Goal: Information Seeking & Learning: Learn about a topic

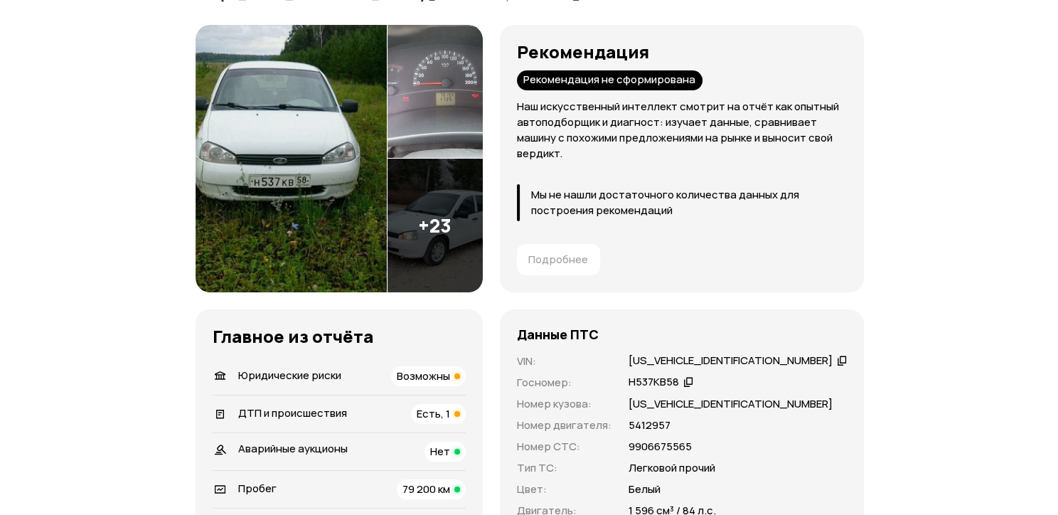
scroll to position [142, 0]
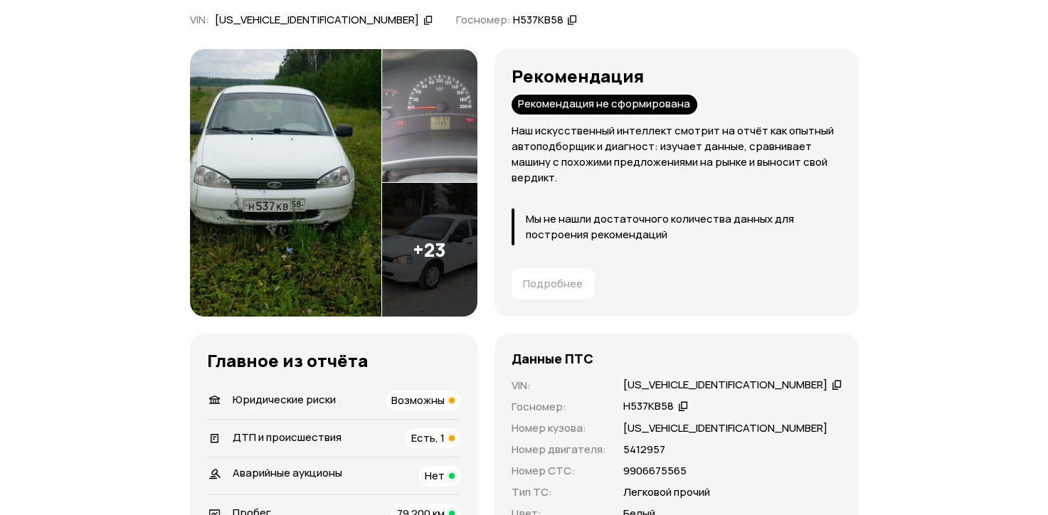
click at [314, 150] on img at bounding box center [285, 182] width 191 height 267
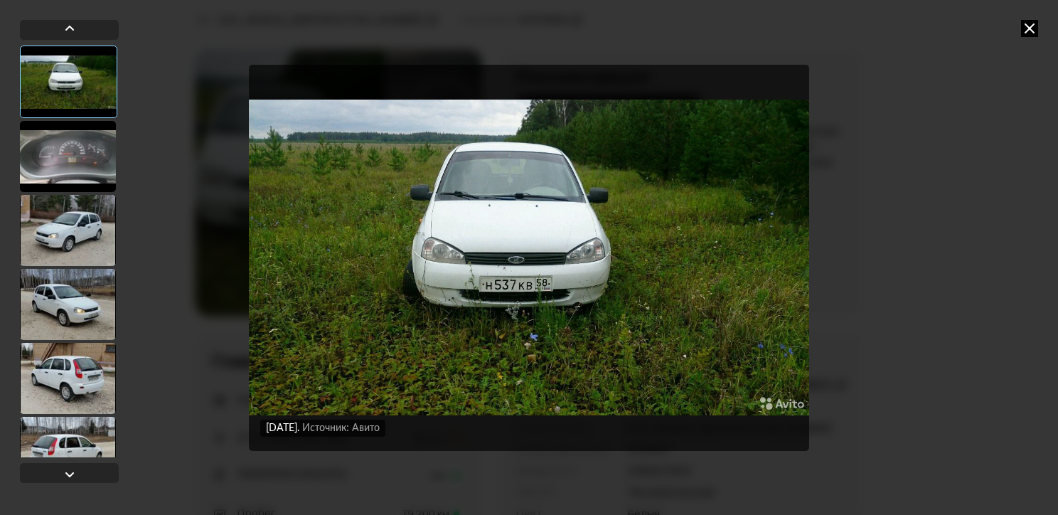
click at [58, 242] on div at bounding box center [68, 230] width 96 height 71
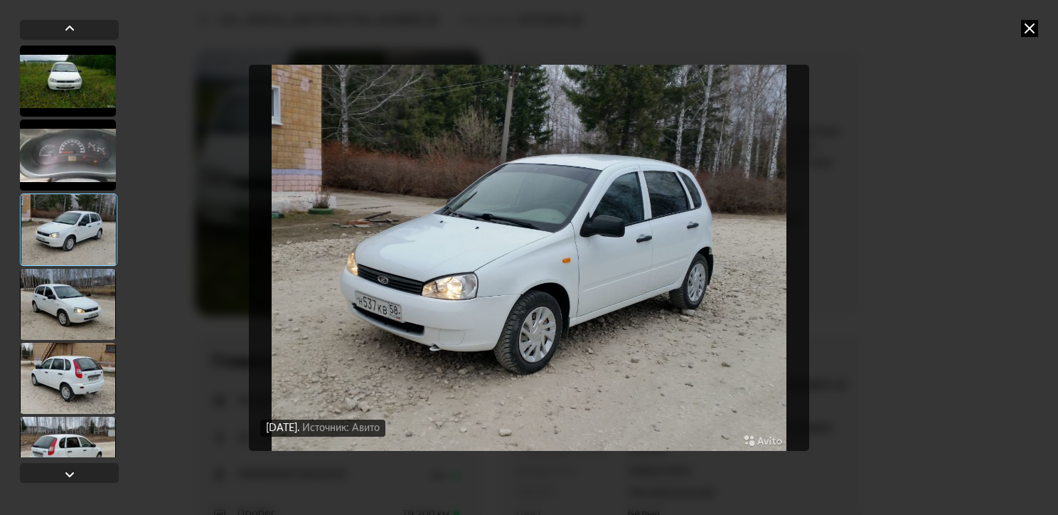
click at [60, 304] on div at bounding box center [68, 304] width 96 height 71
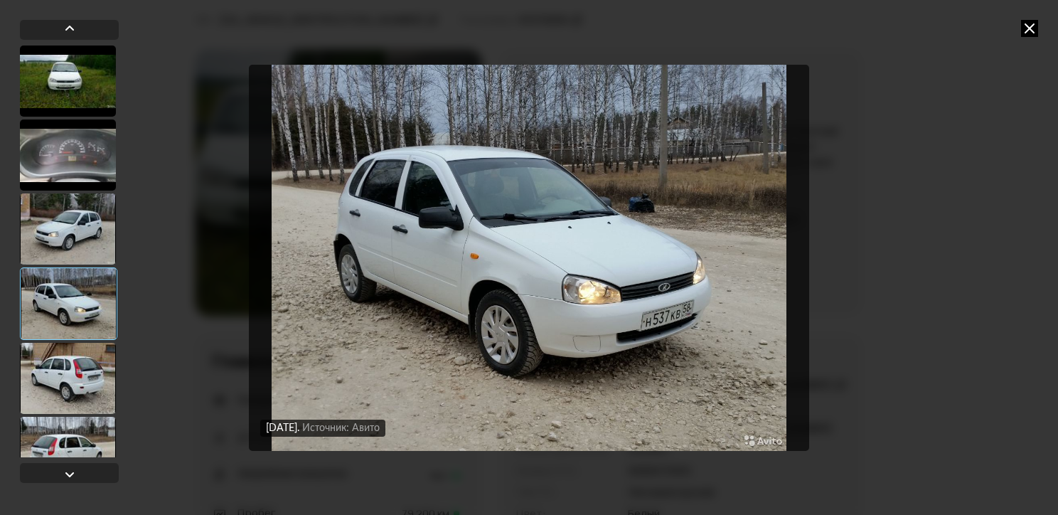
click at [65, 336] on div at bounding box center [68, 303] width 97 height 73
click at [68, 360] on div at bounding box center [68, 378] width 96 height 71
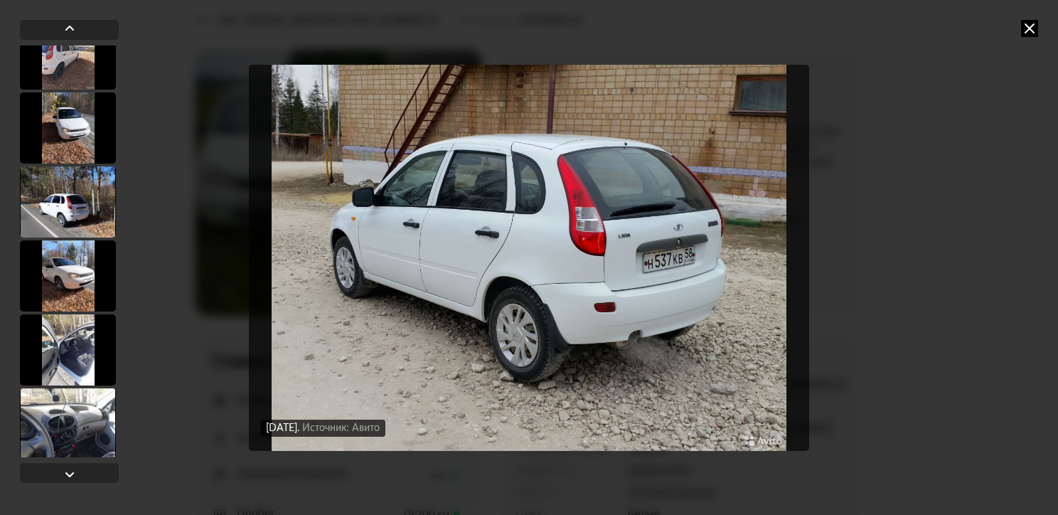
scroll to position [1512, 0]
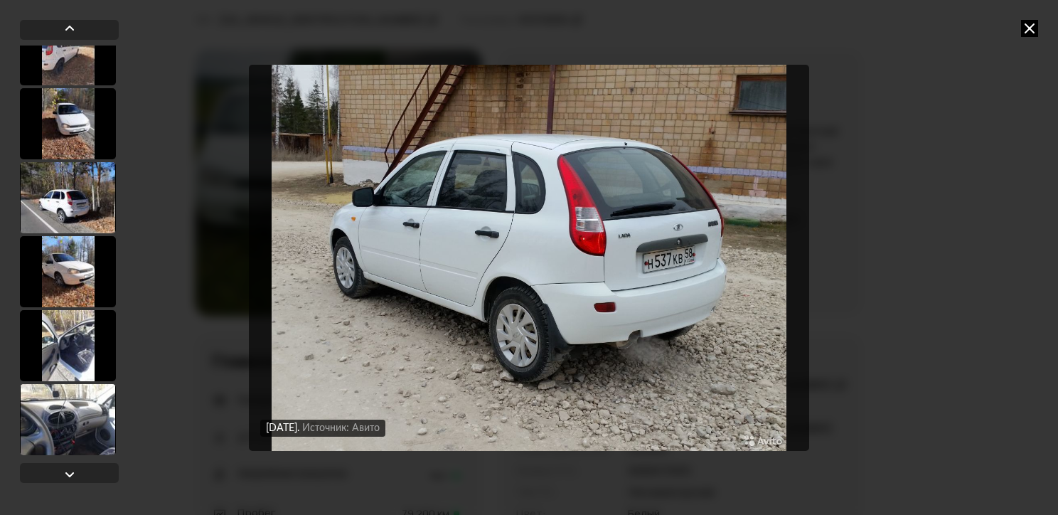
click at [65, 272] on div at bounding box center [68, 271] width 96 height 71
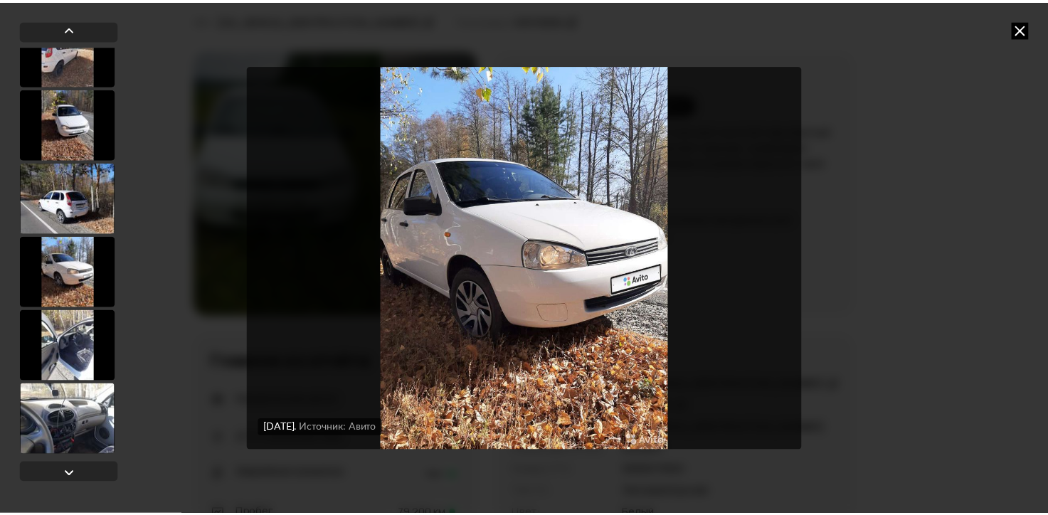
scroll to position [1511, 0]
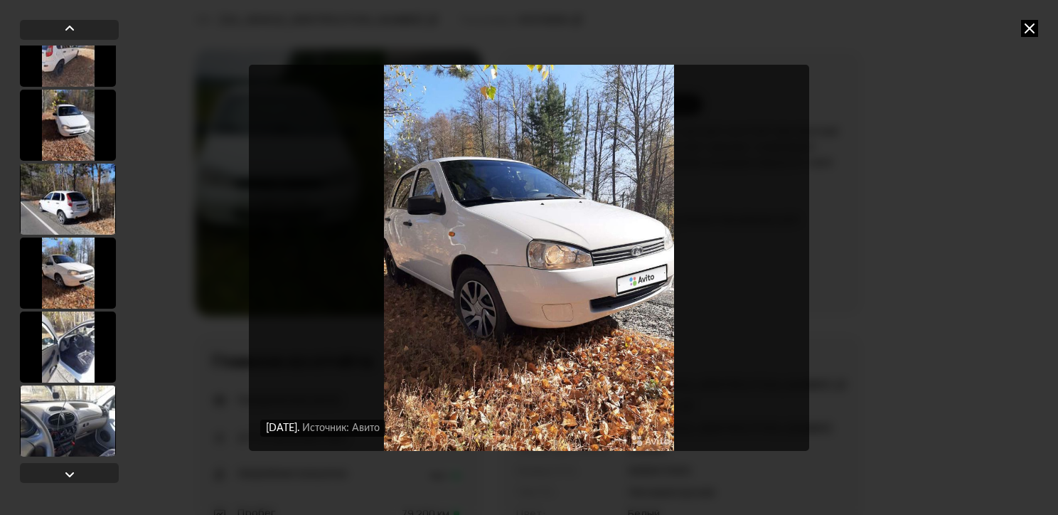
click at [65, 185] on div at bounding box center [68, 199] width 96 height 71
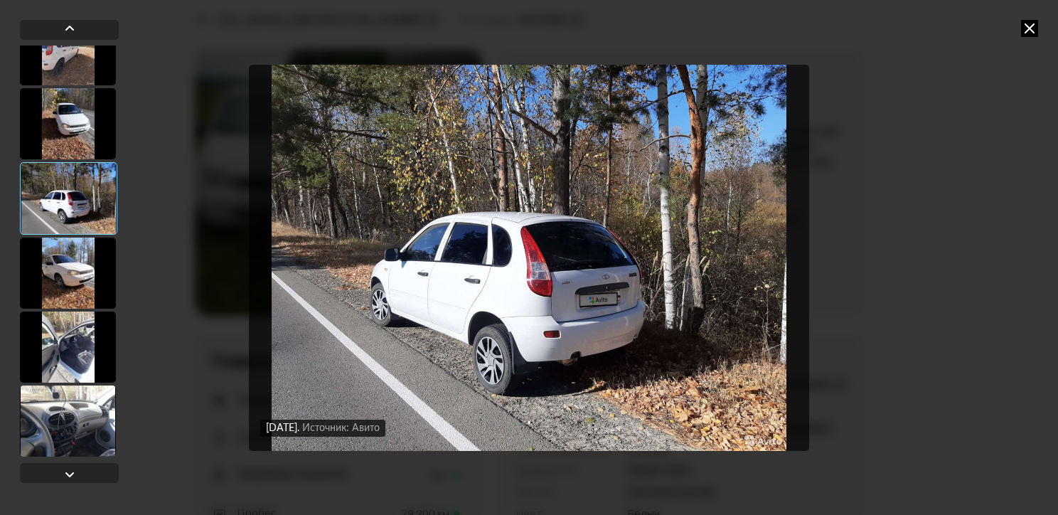
click at [78, 364] on div at bounding box center [68, 347] width 96 height 71
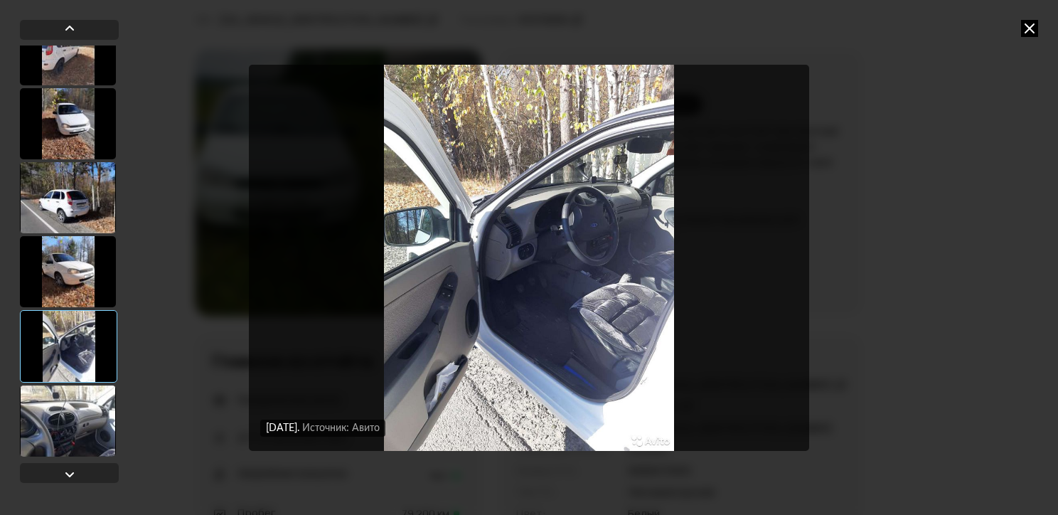
click at [71, 277] on div at bounding box center [68, 271] width 96 height 71
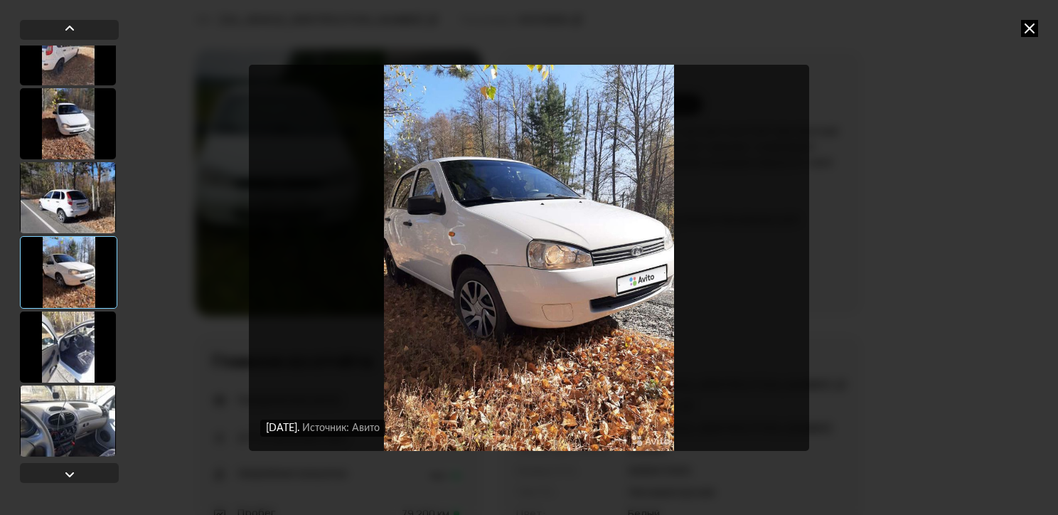
click at [71, 193] on div at bounding box center [68, 197] width 96 height 71
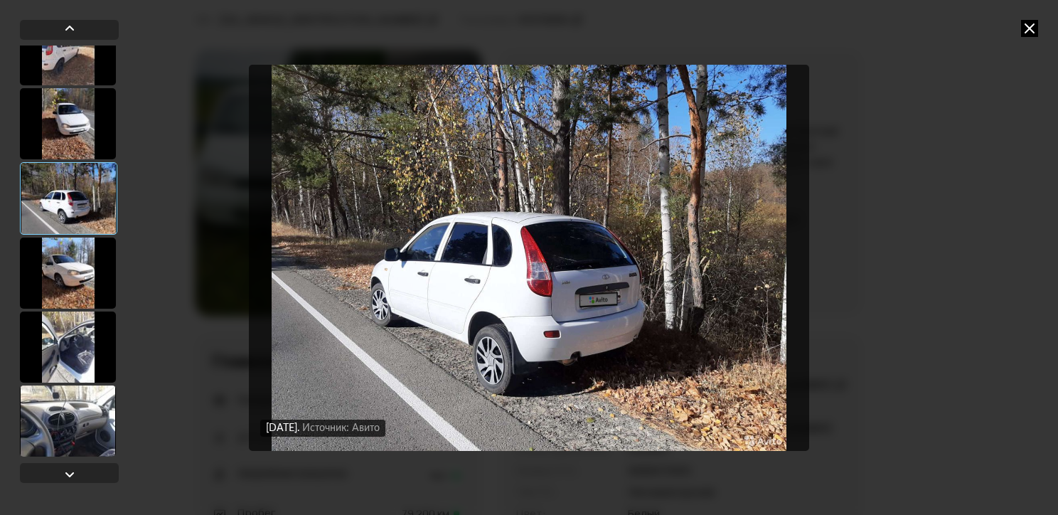
click at [76, 276] on div at bounding box center [68, 273] width 96 height 71
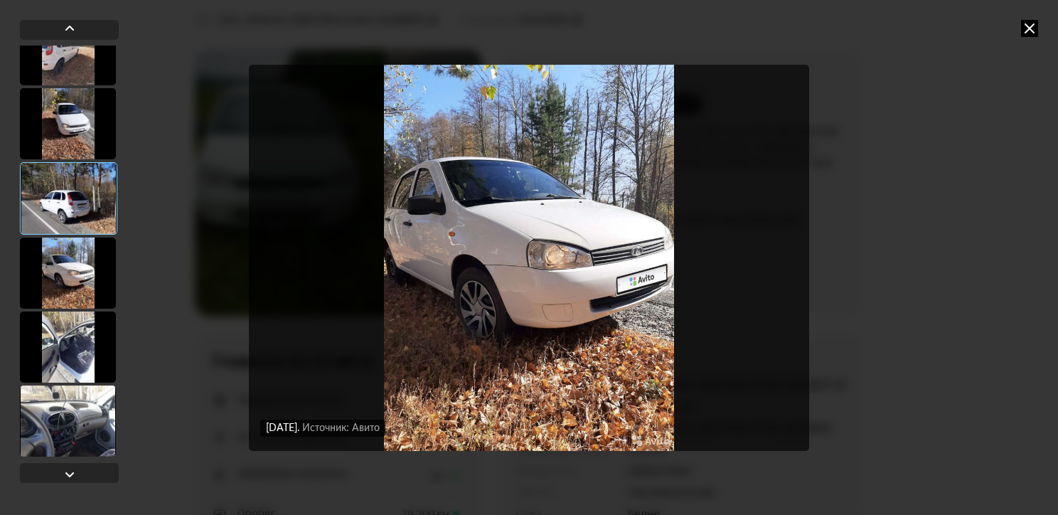
click at [62, 351] on div at bounding box center [68, 347] width 96 height 71
click at [65, 349] on div at bounding box center [68, 347] width 96 height 71
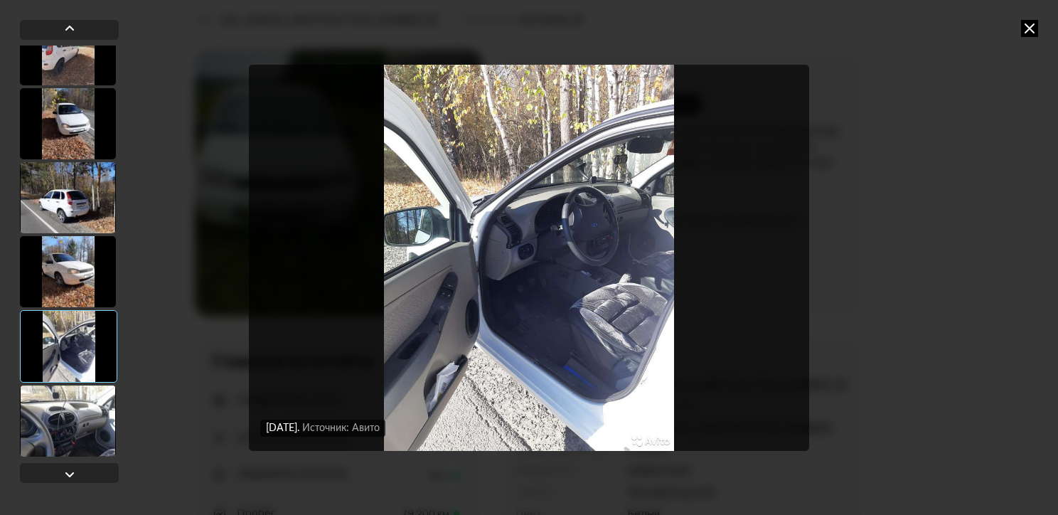
click at [1026, 25] on icon at bounding box center [1029, 28] width 17 height 17
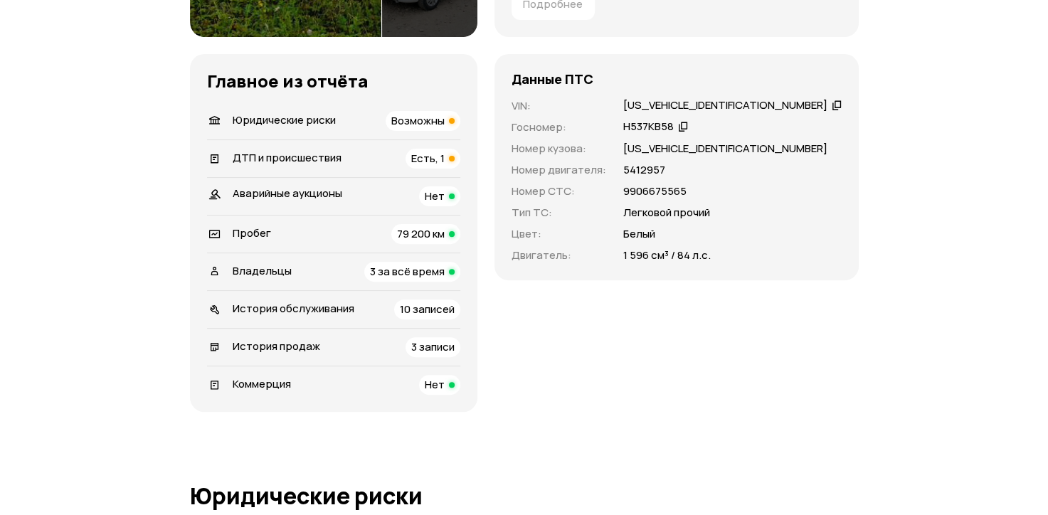
scroll to position [427, 0]
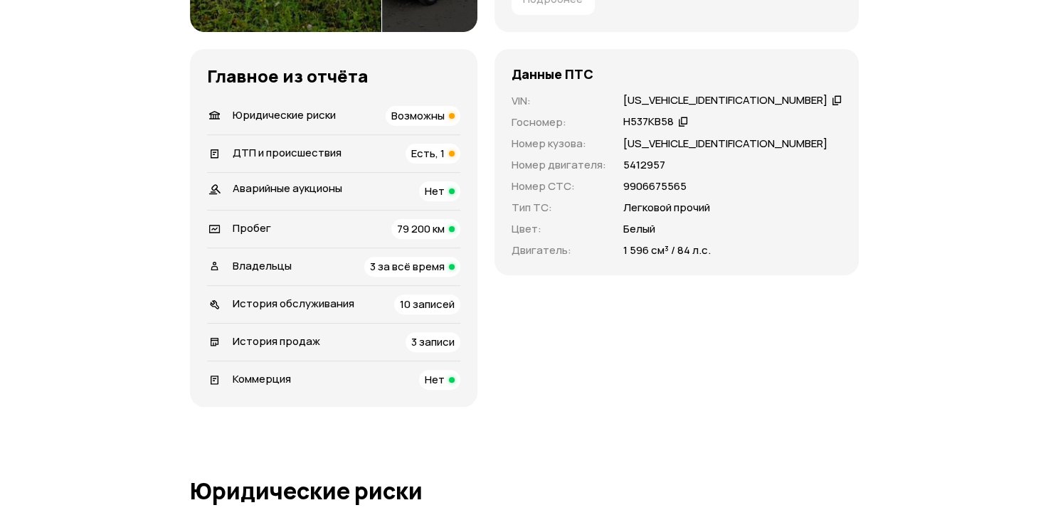
click at [445, 151] on span "Есть, 1" at bounding box center [427, 153] width 33 height 15
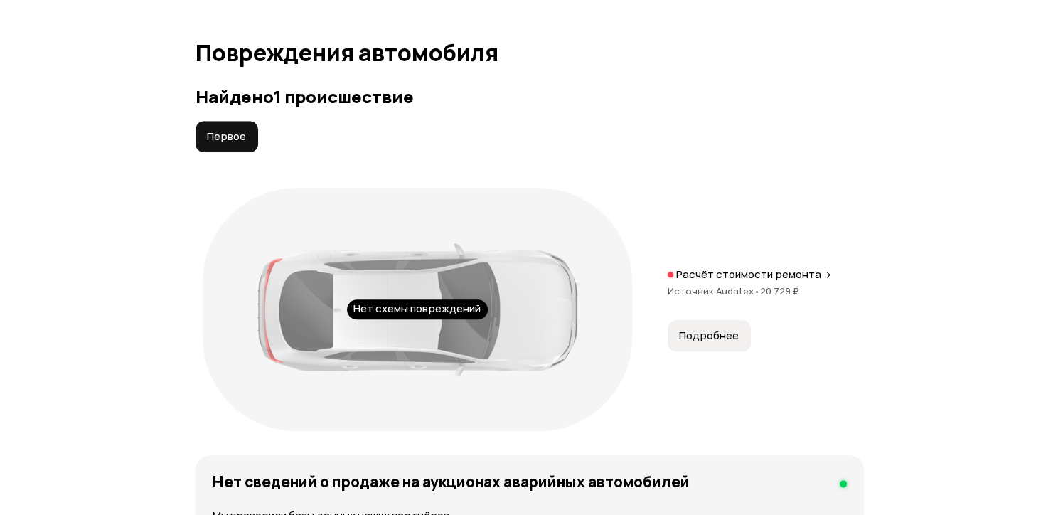
scroll to position [1539, 0]
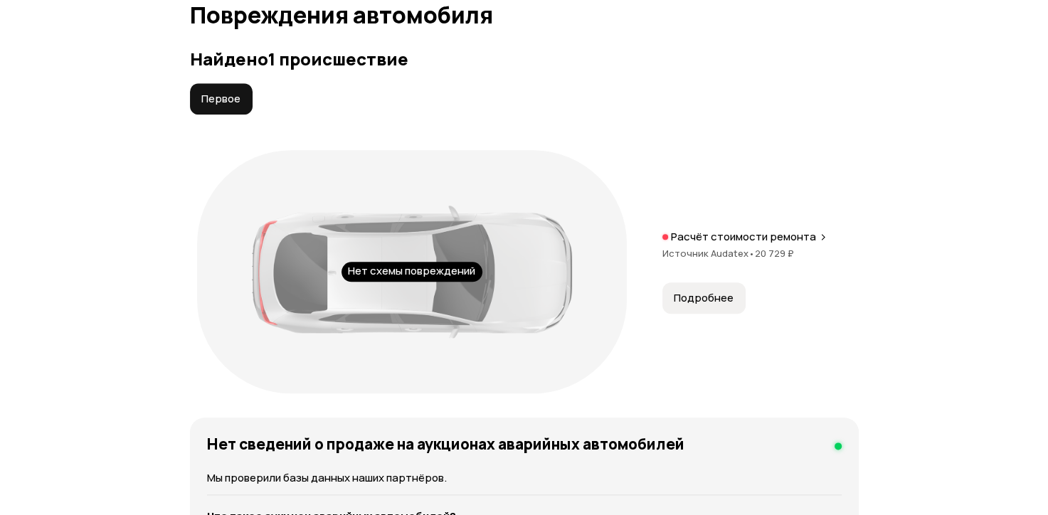
click at [223, 97] on span "Первое" at bounding box center [220, 99] width 39 height 14
click at [719, 299] on span "Подробнее" at bounding box center [704, 298] width 60 height 14
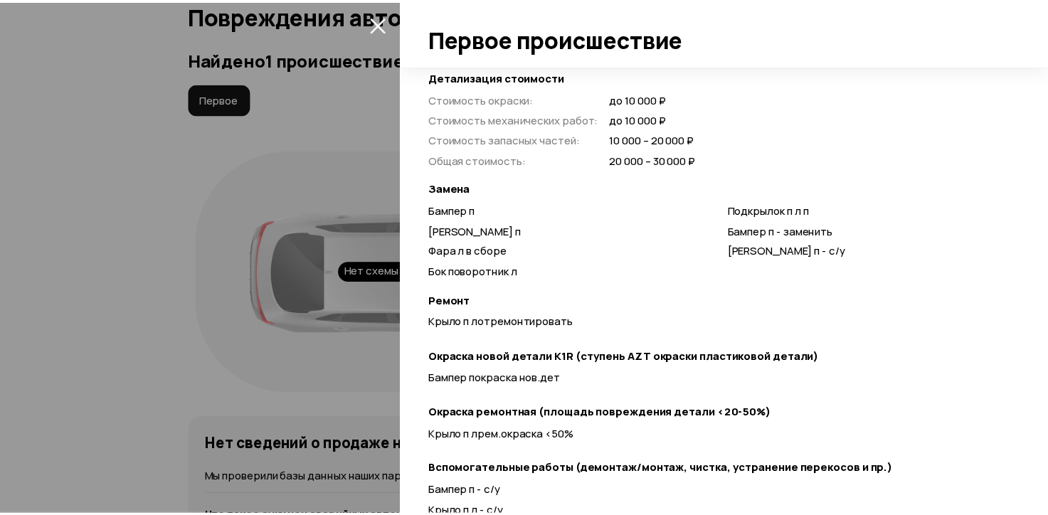
scroll to position [427, 0]
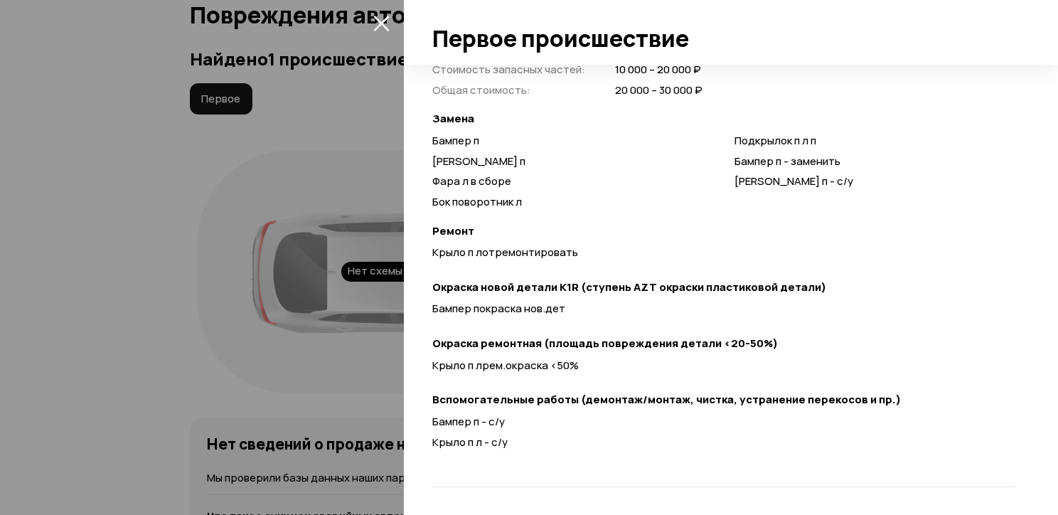
click at [380, 370] on div at bounding box center [529, 257] width 1058 height 515
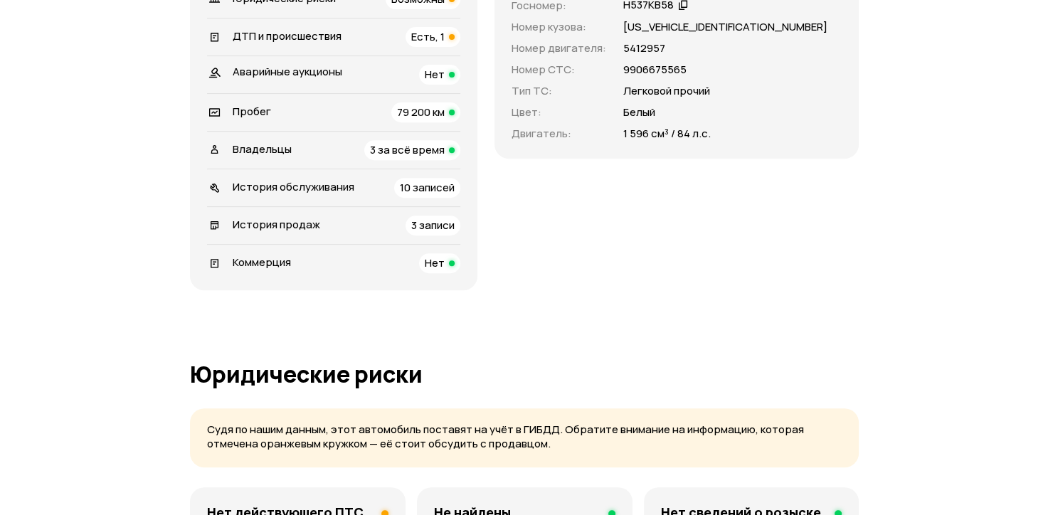
scroll to position [401, 0]
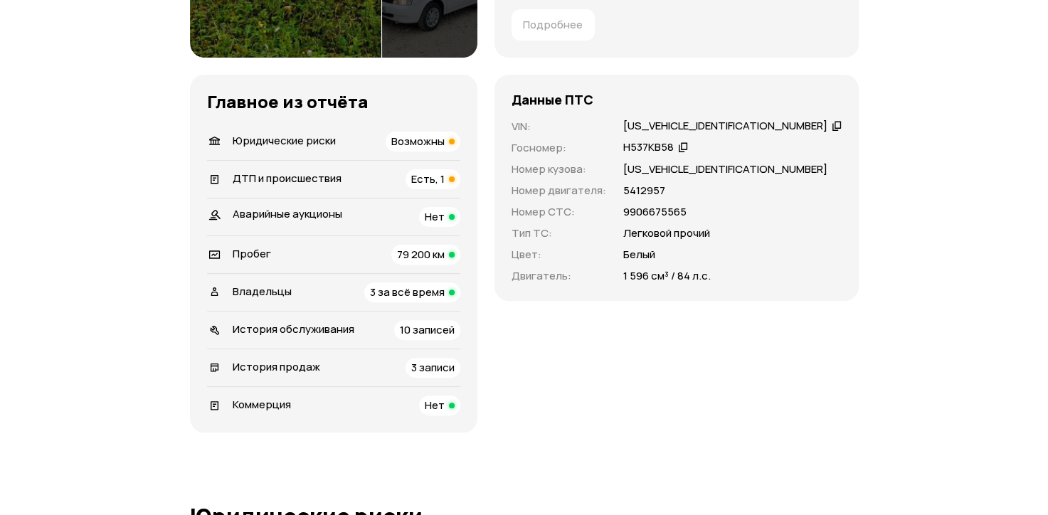
click at [445, 142] on span "Возможны" at bounding box center [417, 141] width 53 height 15
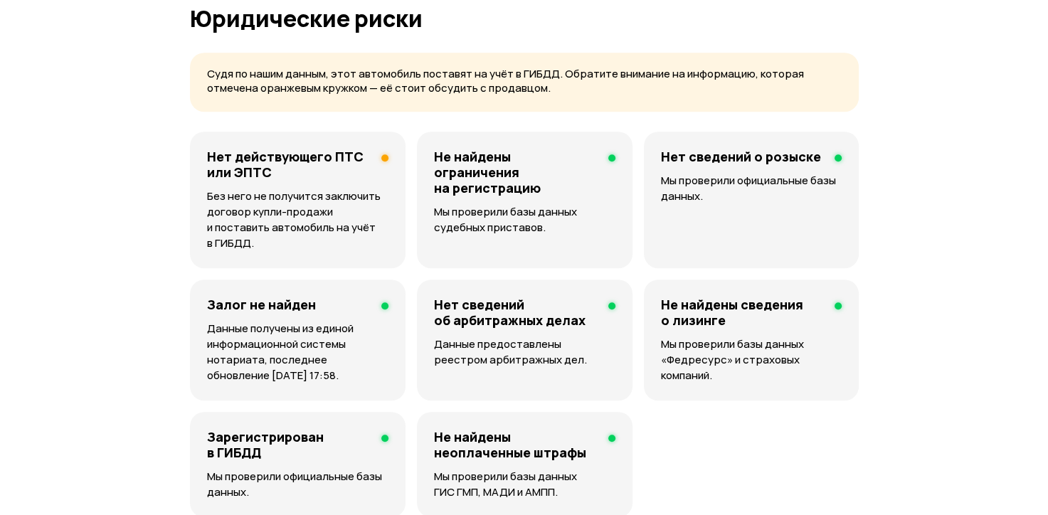
scroll to position [903, 0]
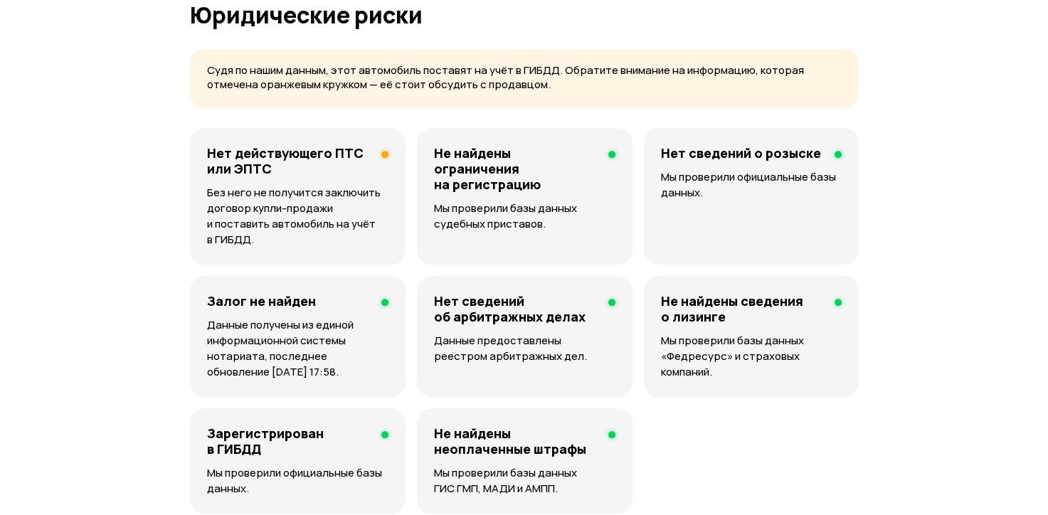
click at [264, 152] on h4 "Нет действующего ПТС или ЭПТС" at bounding box center [288, 160] width 163 height 31
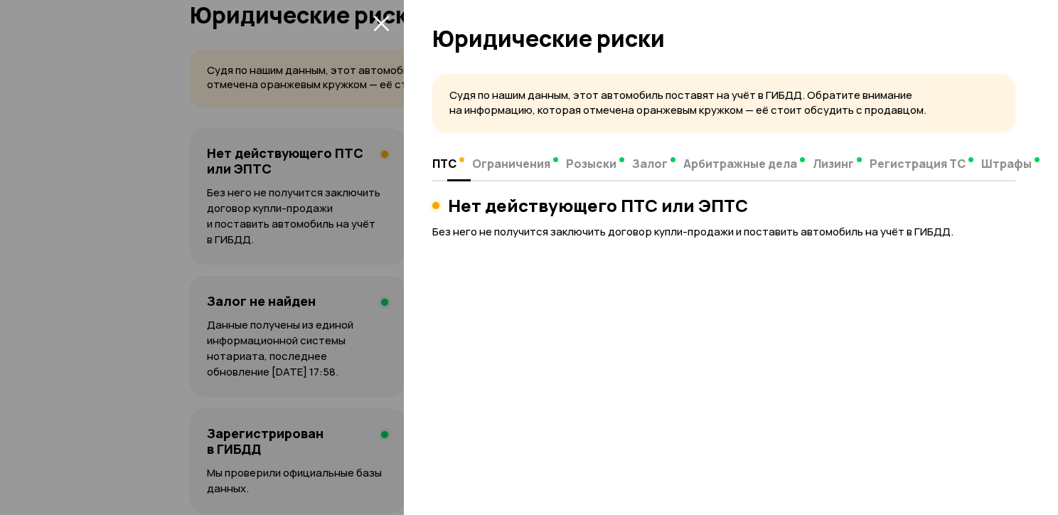
click at [503, 167] on span "Ограничения" at bounding box center [511, 163] width 78 height 14
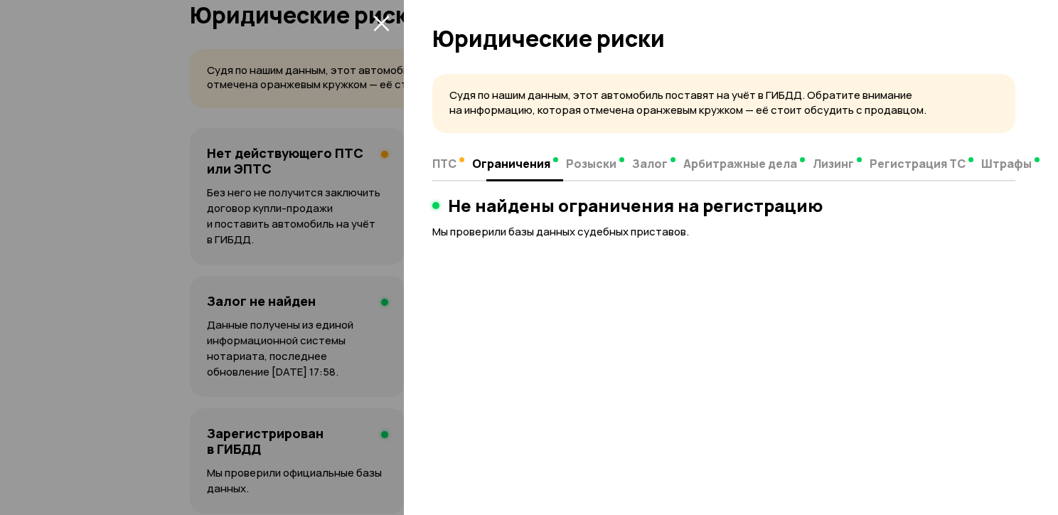
click at [595, 166] on span "Розыски" at bounding box center [591, 163] width 50 height 14
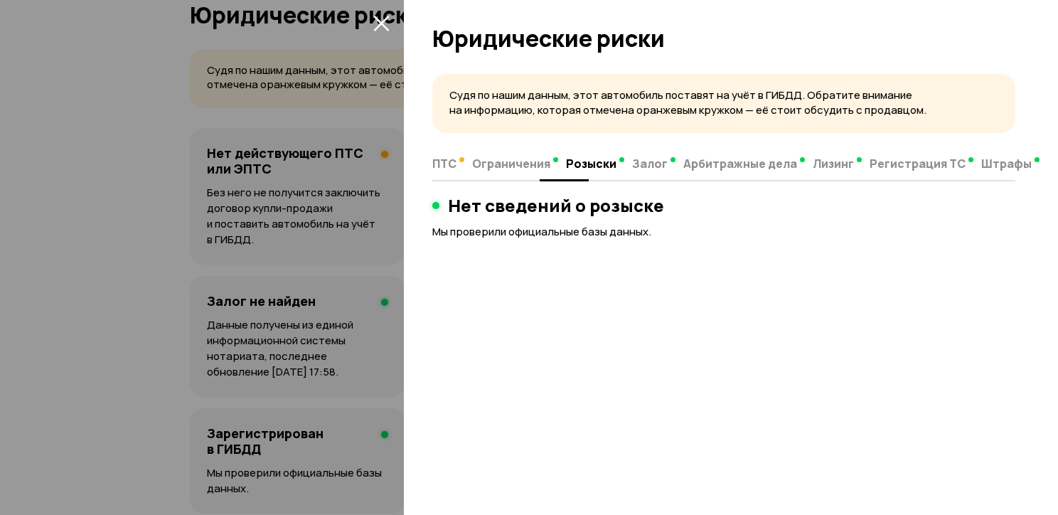
click at [447, 156] on span "ПТС" at bounding box center [444, 163] width 24 height 14
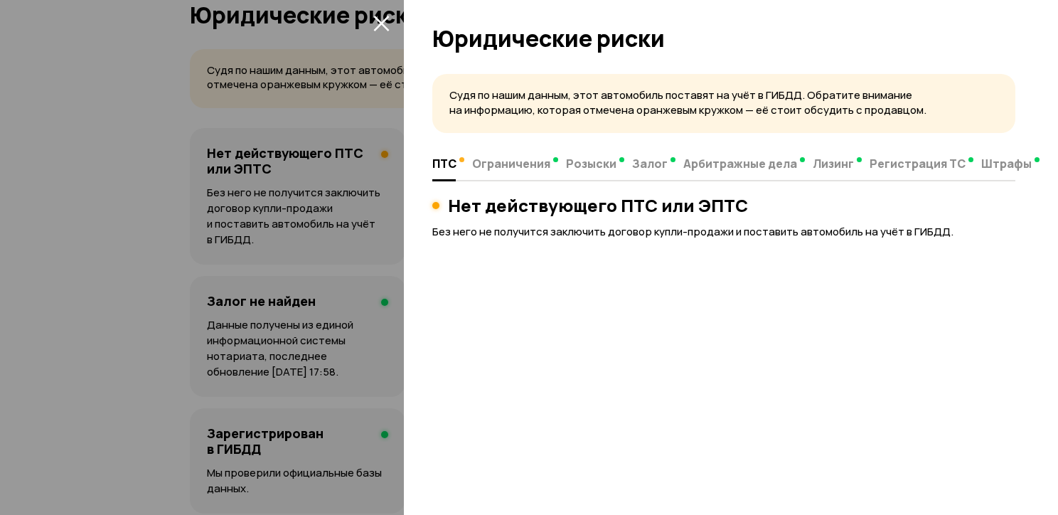
click at [371, 23] on button "закрыть" at bounding box center [381, 22] width 23 height 23
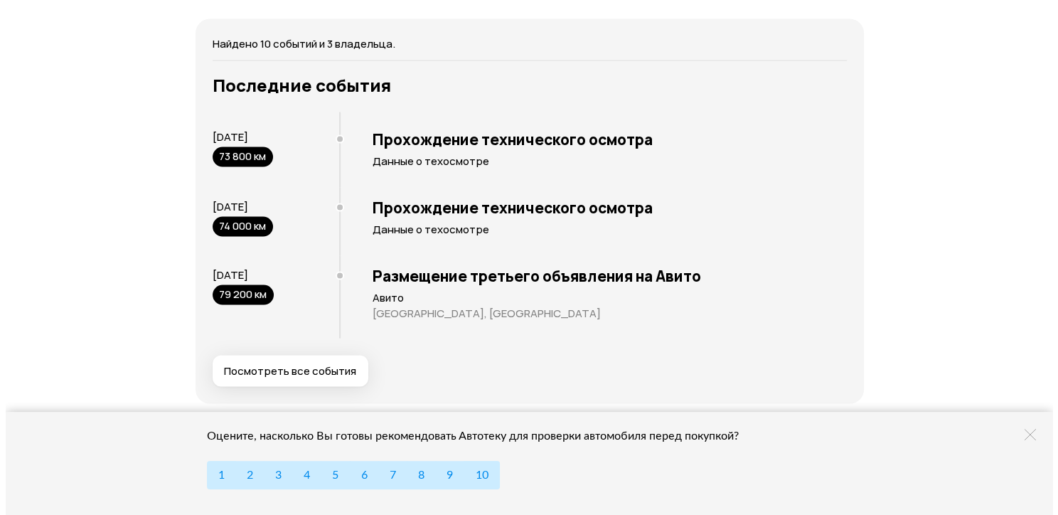
scroll to position [2916, 0]
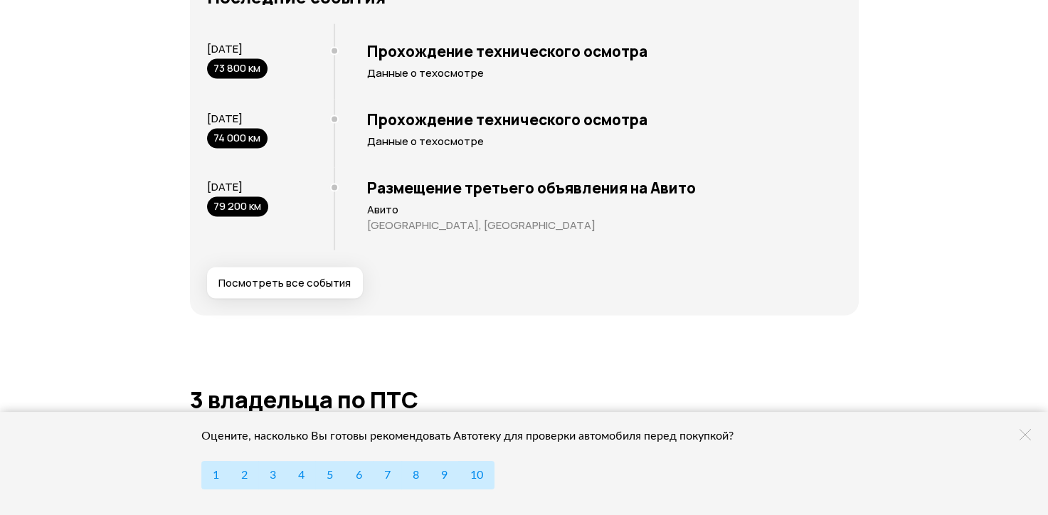
click at [309, 284] on span "Посмотреть все события" at bounding box center [284, 283] width 132 height 14
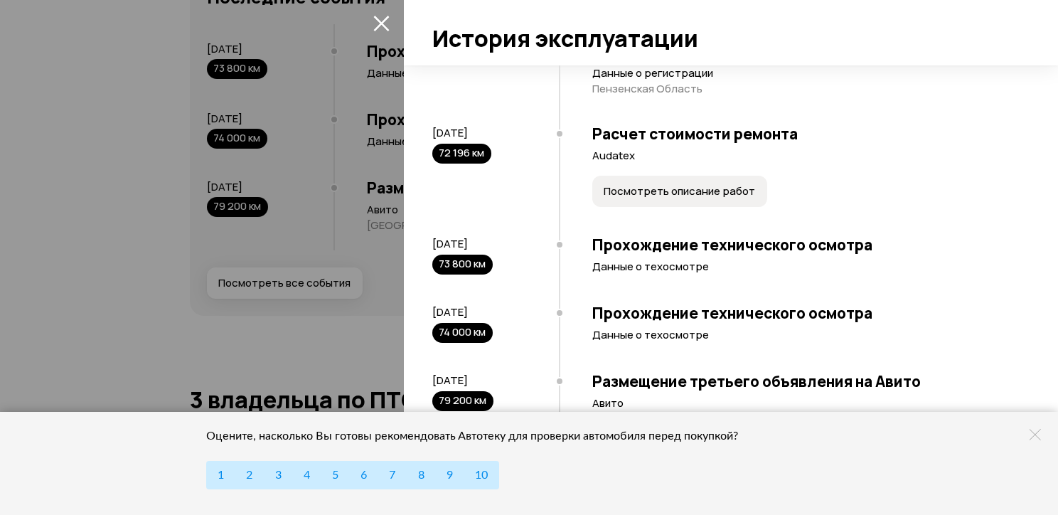
scroll to position [843, 0]
click at [363, 365] on div at bounding box center [529, 257] width 1058 height 515
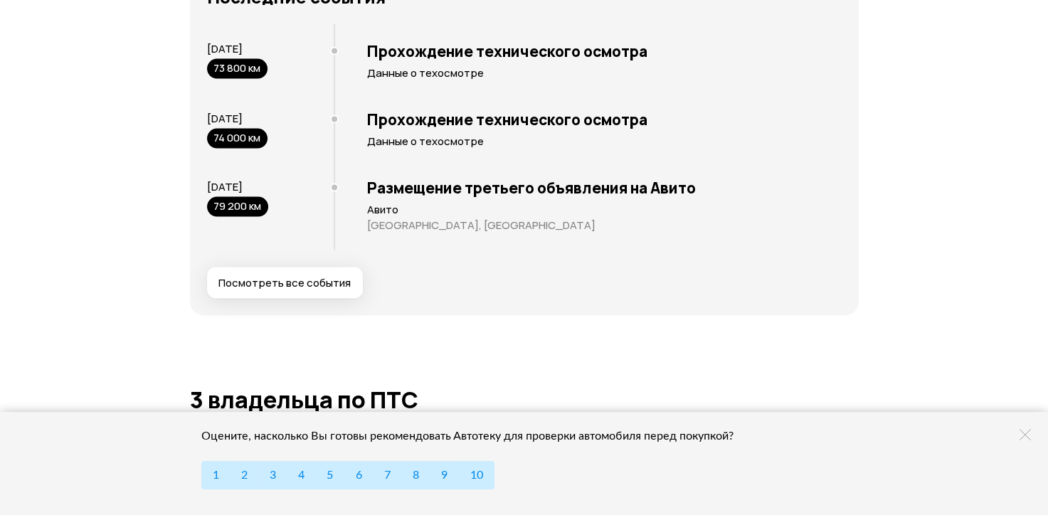
click at [281, 276] on span "Посмотреть все события" at bounding box center [284, 283] width 132 height 14
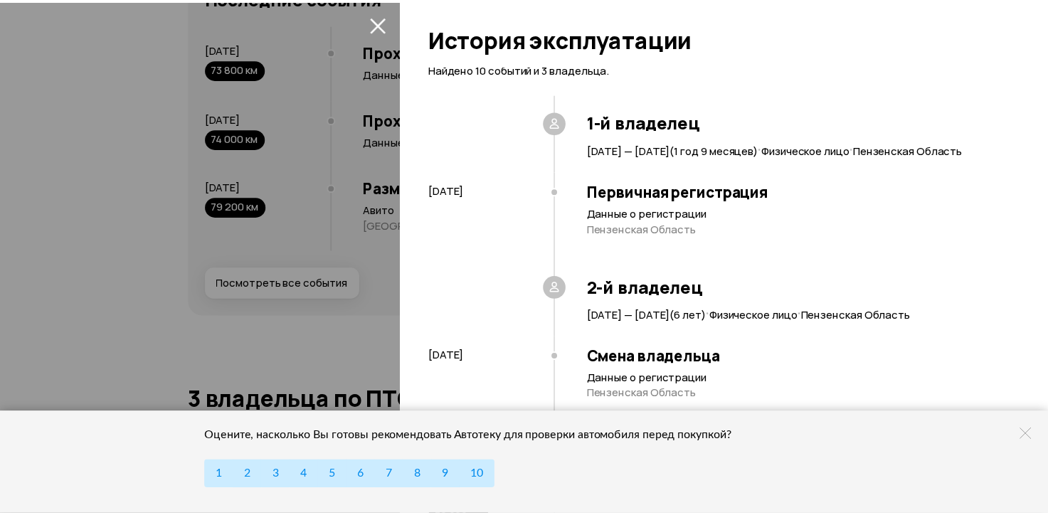
scroll to position [0, 0]
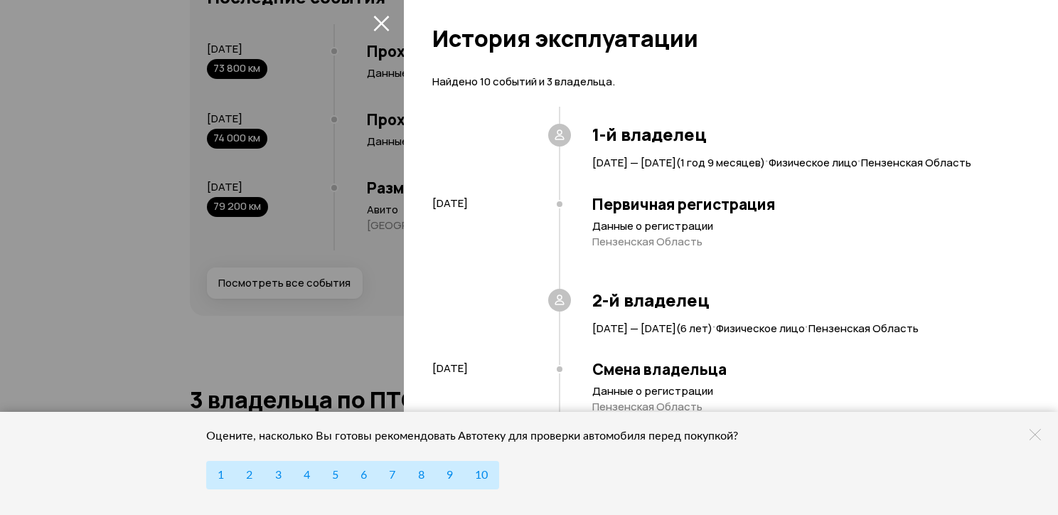
click at [371, 241] on div at bounding box center [529, 257] width 1058 height 515
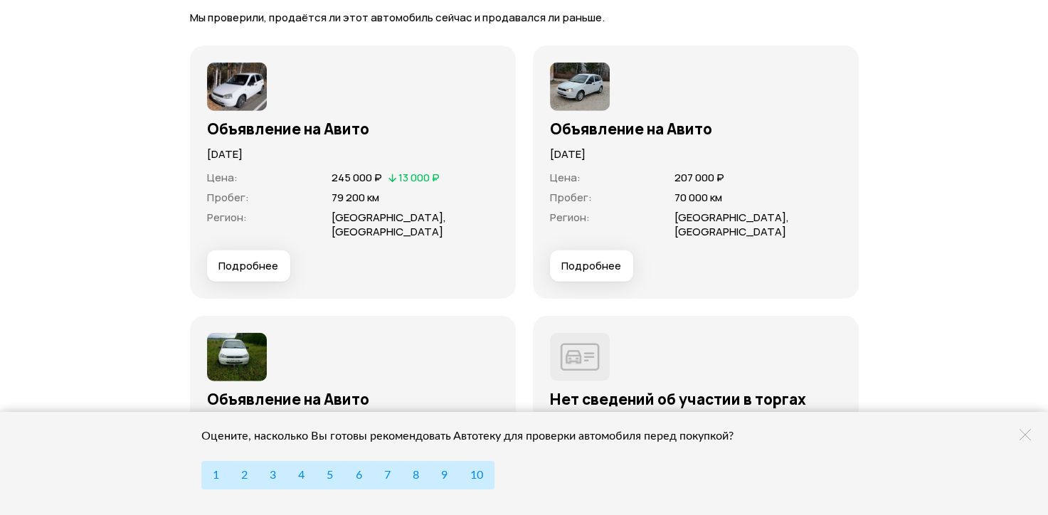
scroll to position [3912, 0]
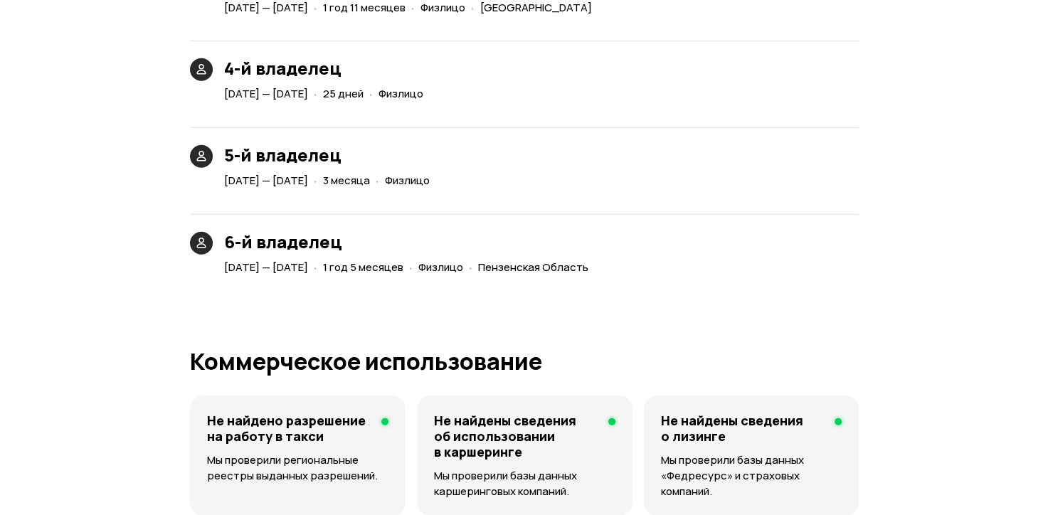
scroll to position [3627, 0]
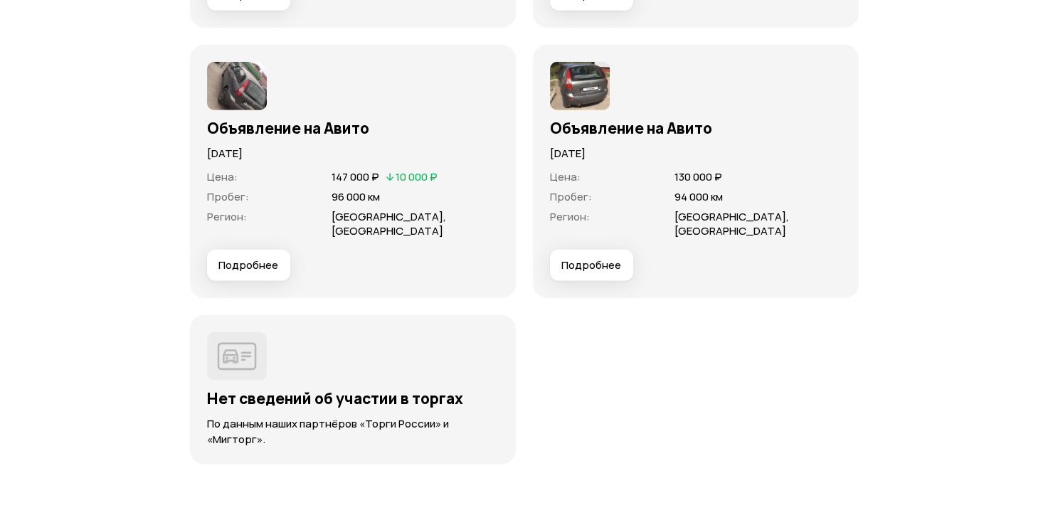
scroll to position [3841, 0]
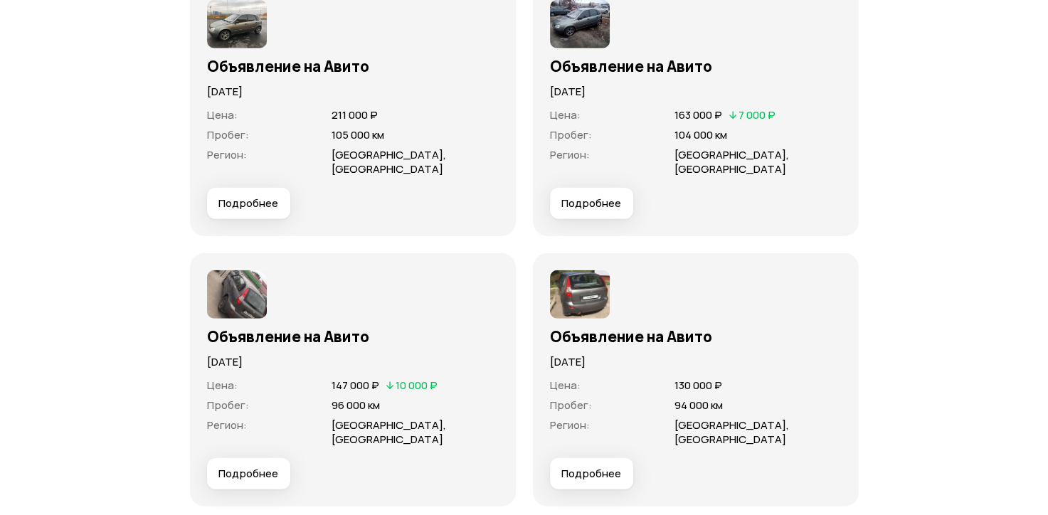
click at [250, 287] on img at bounding box center [237, 294] width 60 height 48
click at [271, 467] on span "Подробнее" at bounding box center [248, 474] width 60 height 14
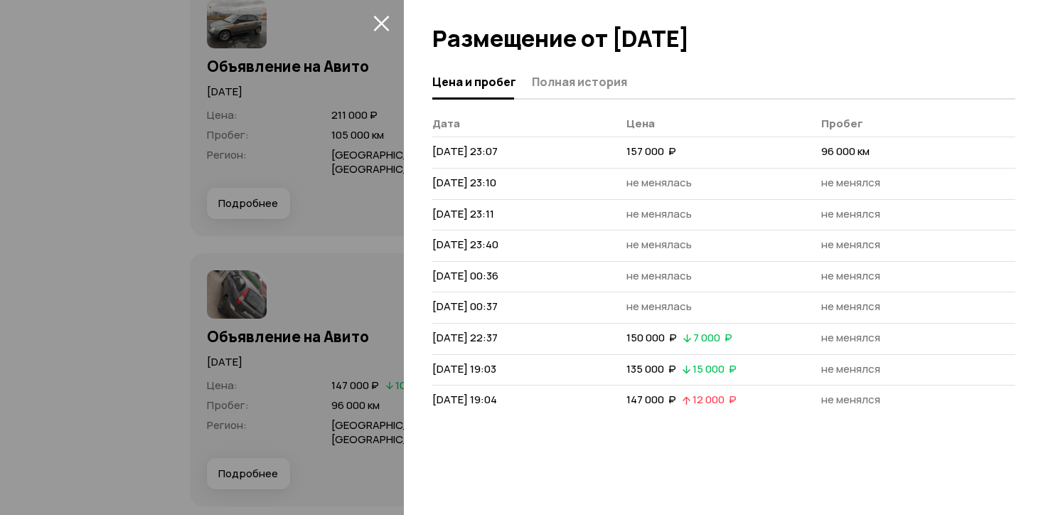
click at [294, 384] on div at bounding box center [529, 257] width 1058 height 515
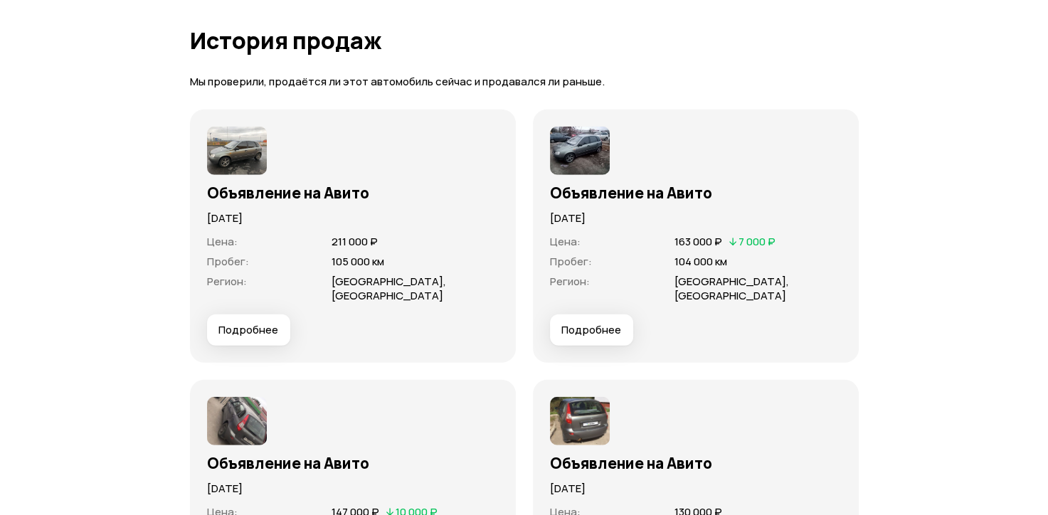
scroll to position [3698, 0]
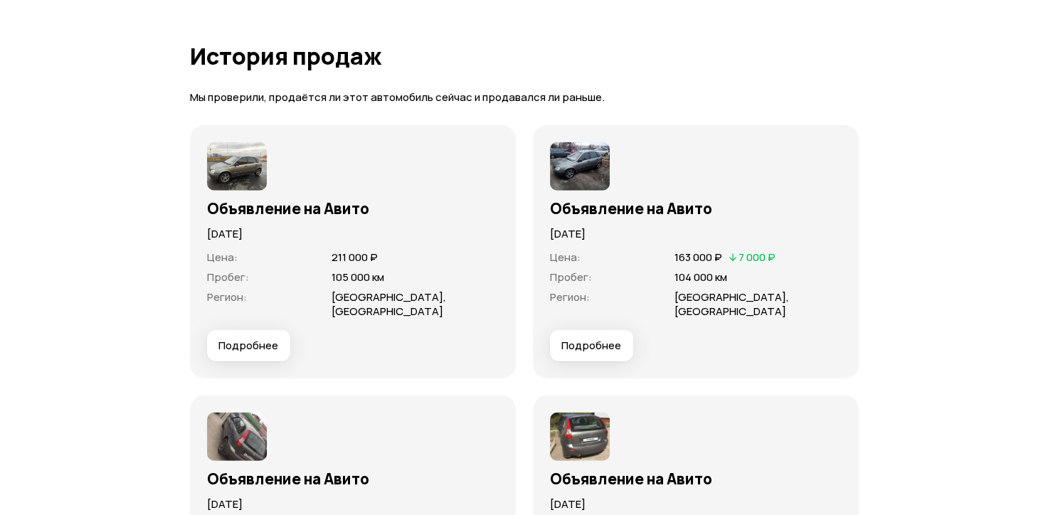
click at [585, 162] on img at bounding box center [580, 166] width 60 height 48
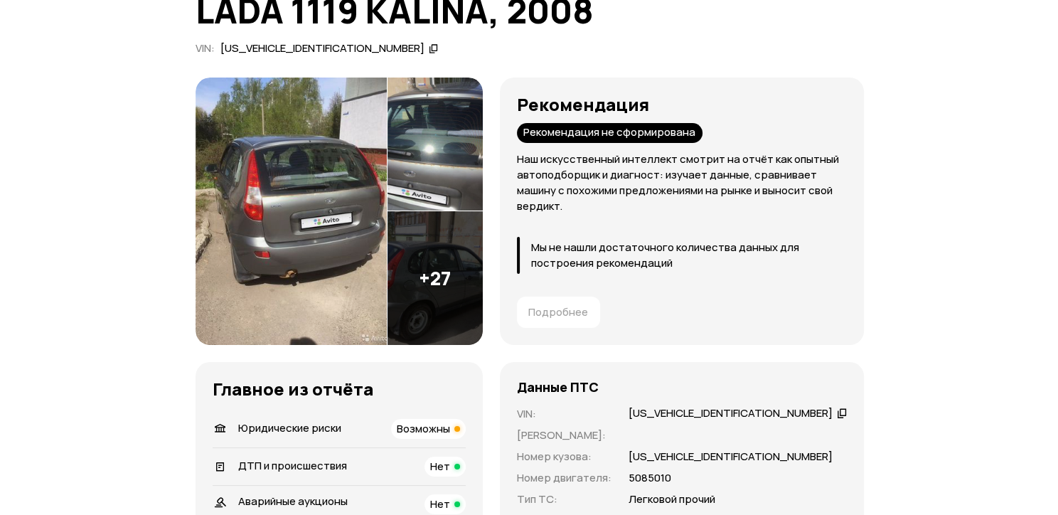
scroll to position [51, 0]
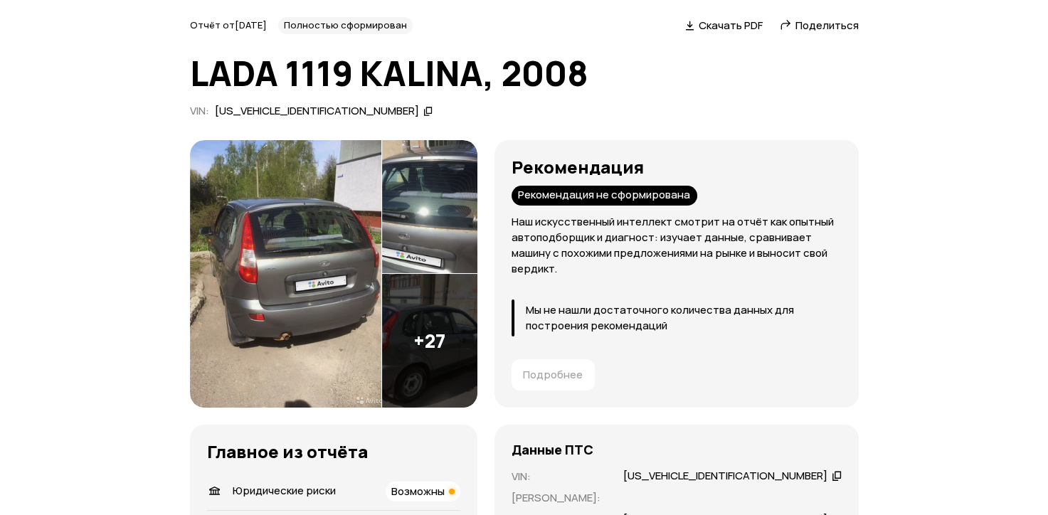
click at [351, 243] on img at bounding box center [285, 273] width 191 height 267
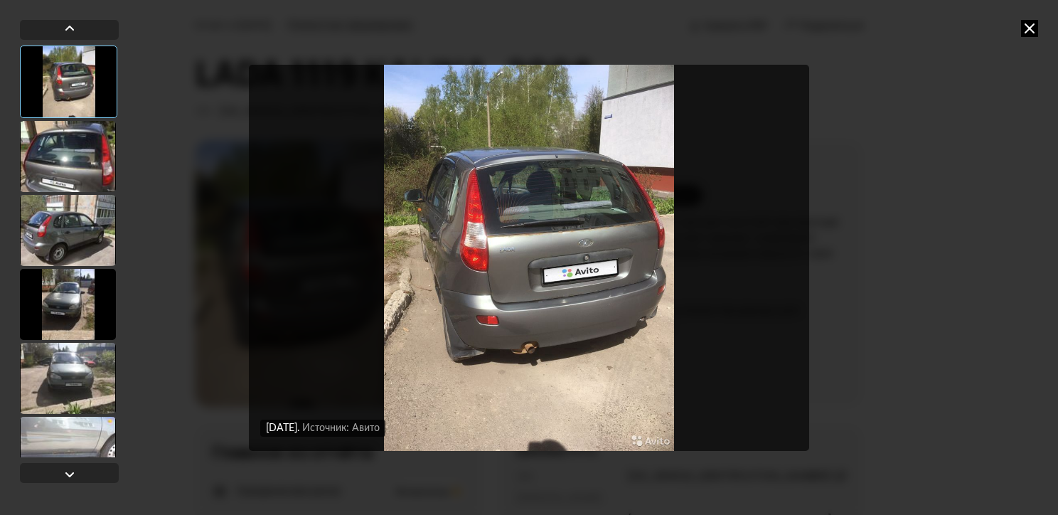
click at [780, 245] on img "Go to Slide 1" at bounding box center [529, 258] width 561 height 386
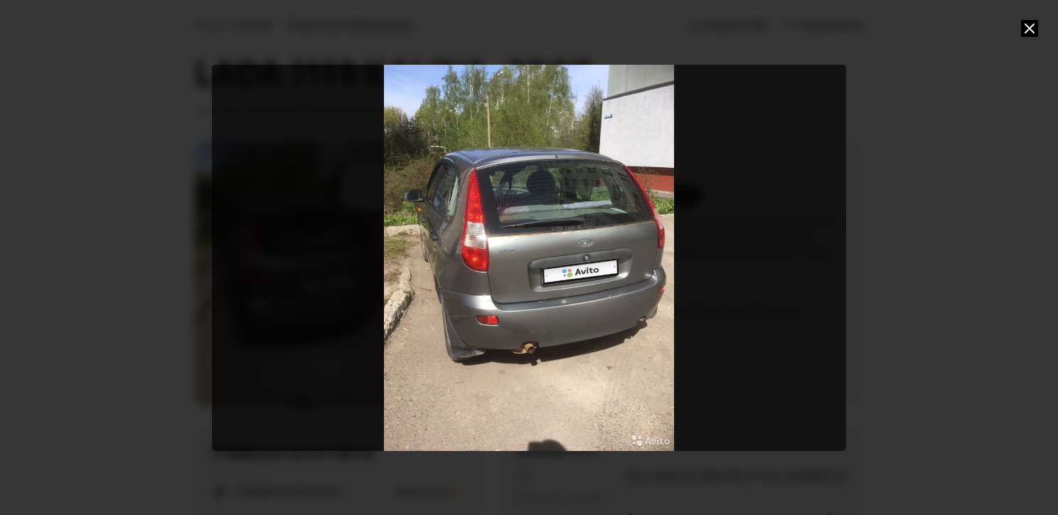
click at [834, 284] on div "Go to Slide 1" at bounding box center [529, 258] width 635 height 386
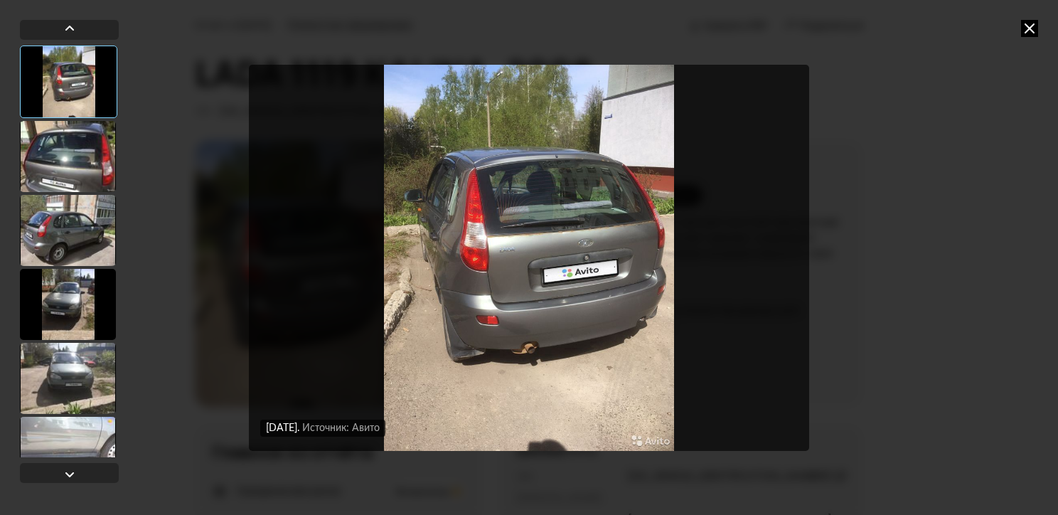
click at [825, 277] on div "24 мая 2021 года Источник: Авито 24 мая 2021 года Источник: Авито" at bounding box center [529, 257] width 728 height 515
click at [73, 229] on div at bounding box center [68, 230] width 96 height 71
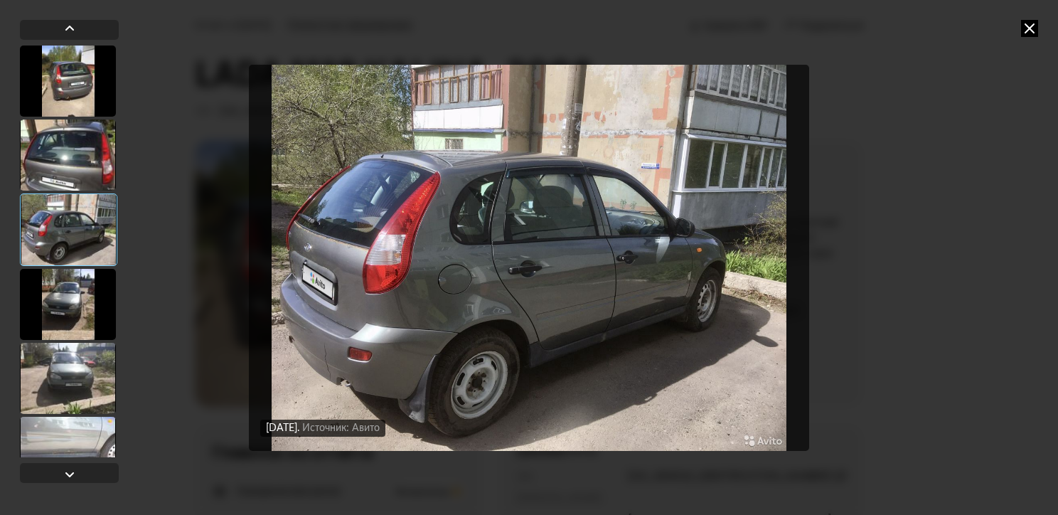
click at [71, 284] on div at bounding box center [68, 304] width 96 height 71
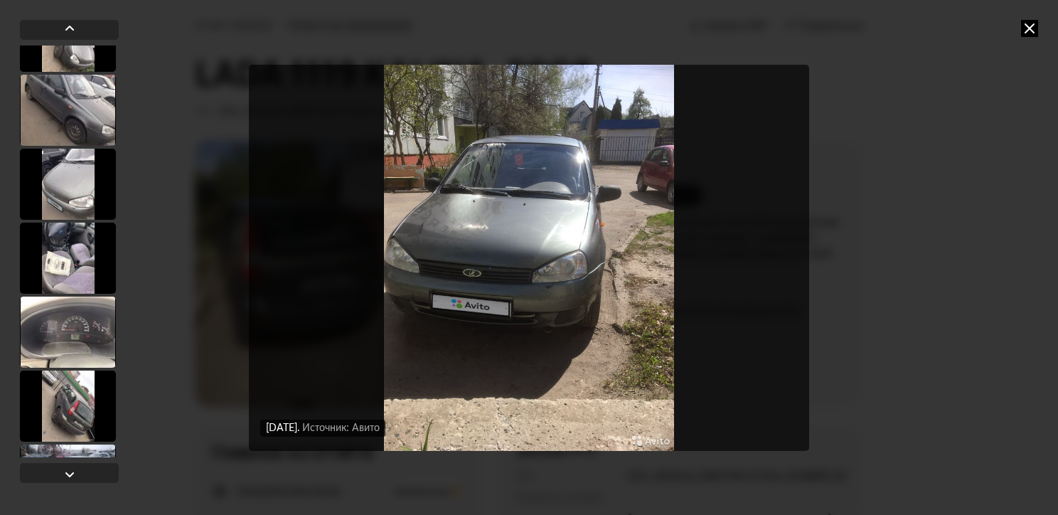
scroll to position [498, 0]
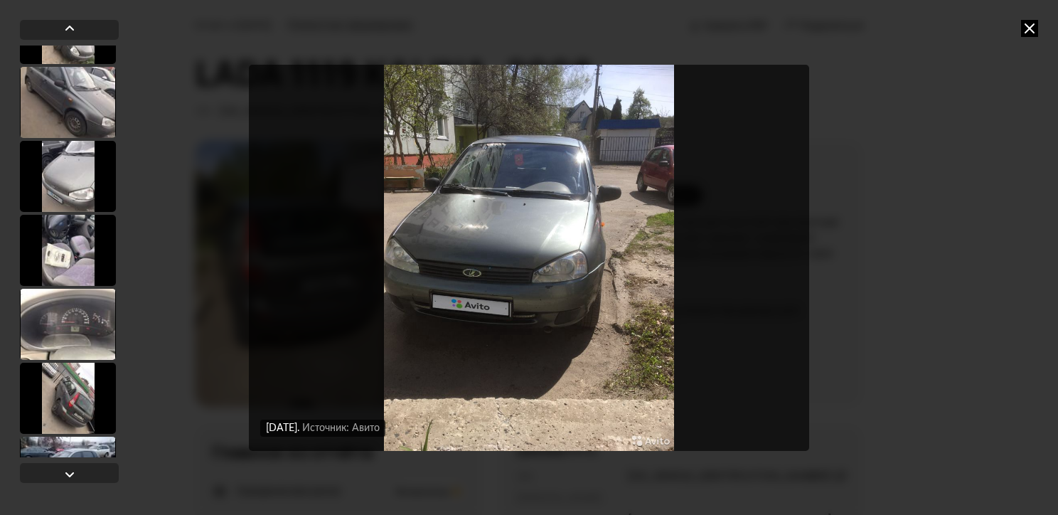
click at [83, 181] on div at bounding box center [68, 176] width 96 height 71
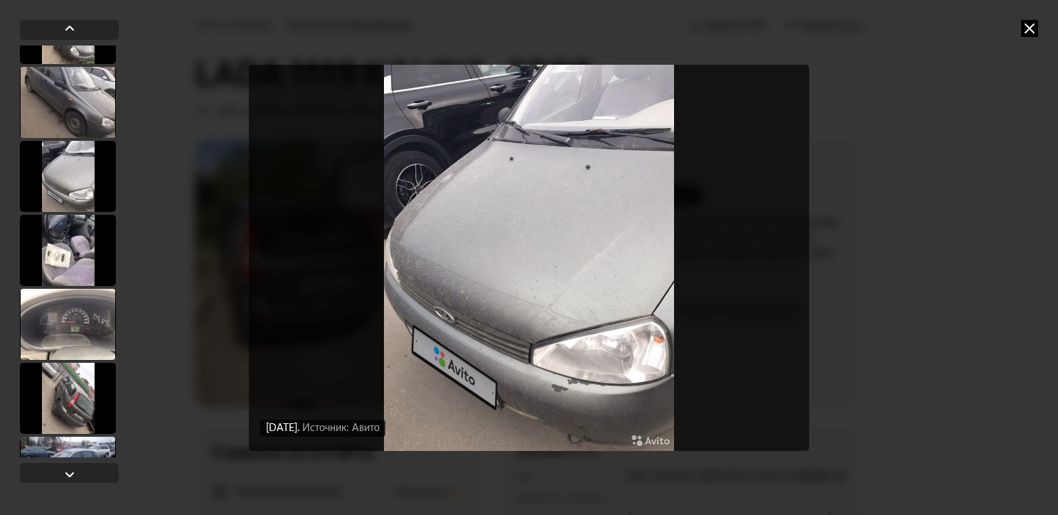
scroll to position [496, 0]
click at [85, 403] on div at bounding box center [68, 399] width 96 height 71
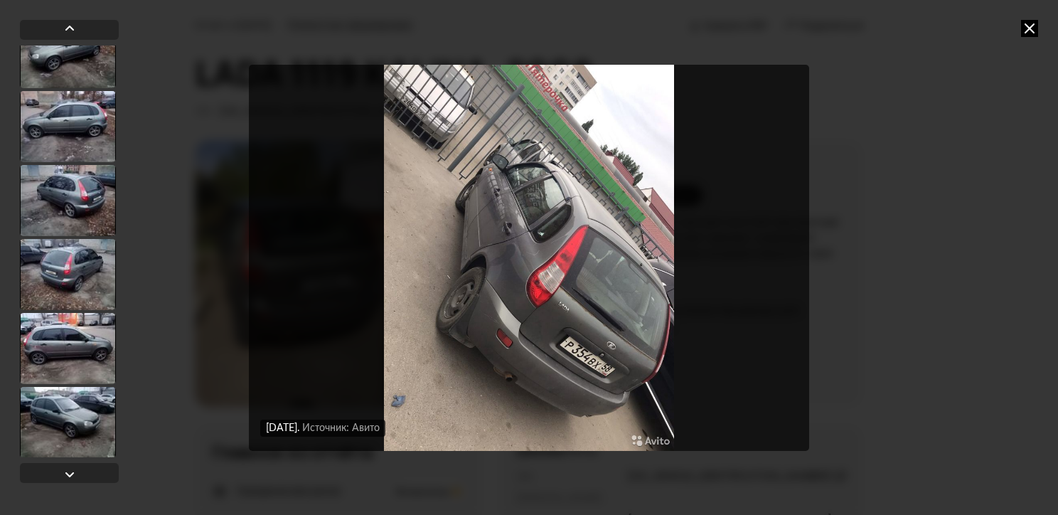
scroll to position [923, 0]
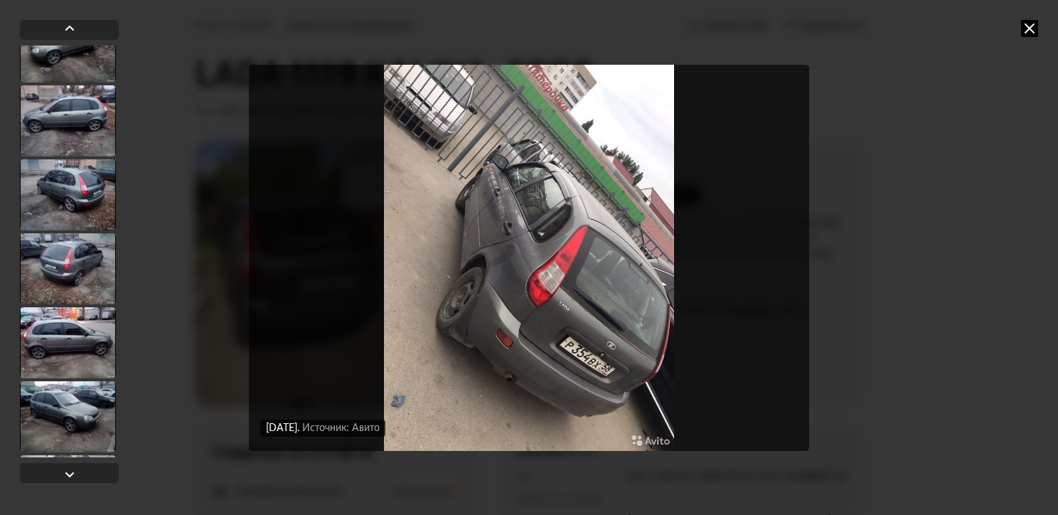
click at [60, 251] on div at bounding box center [68, 268] width 96 height 71
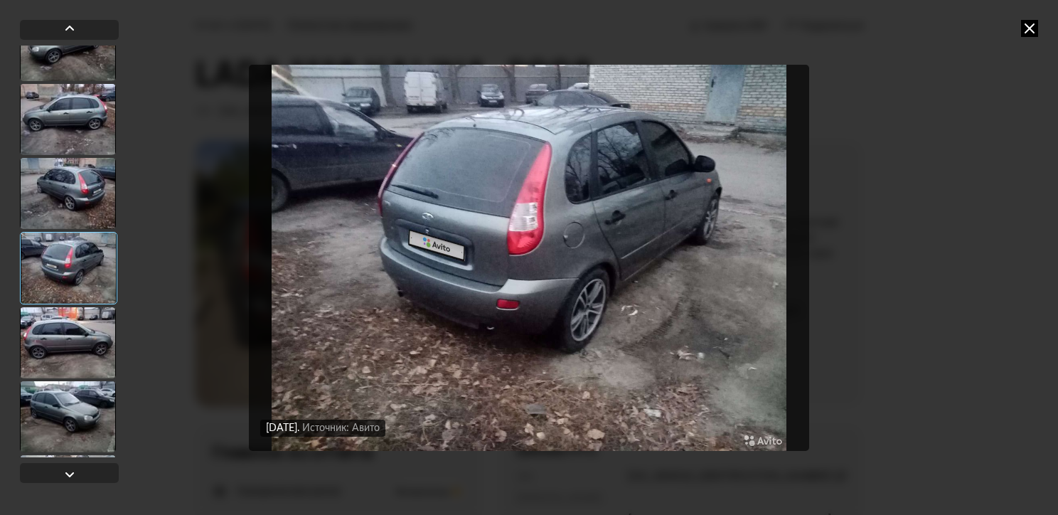
scroll to position [922, 0]
click at [67, 323] on div at bounding box center [68, 344] width 96 height 71
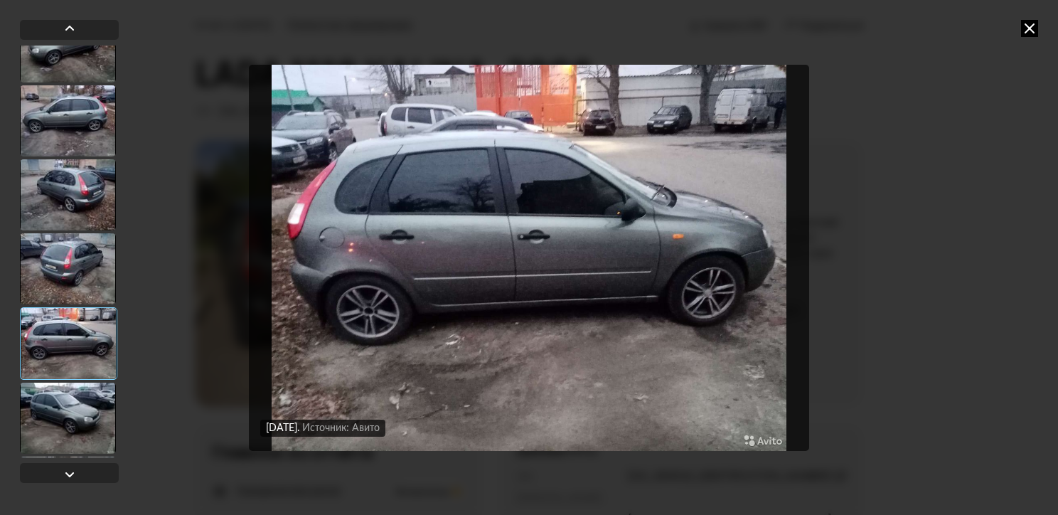
click at [63, 351] on div at bounding box center [68, 343] width 97 height 73
click at [68, 418] on div at bounding box center [68, 418] width 96 height 71
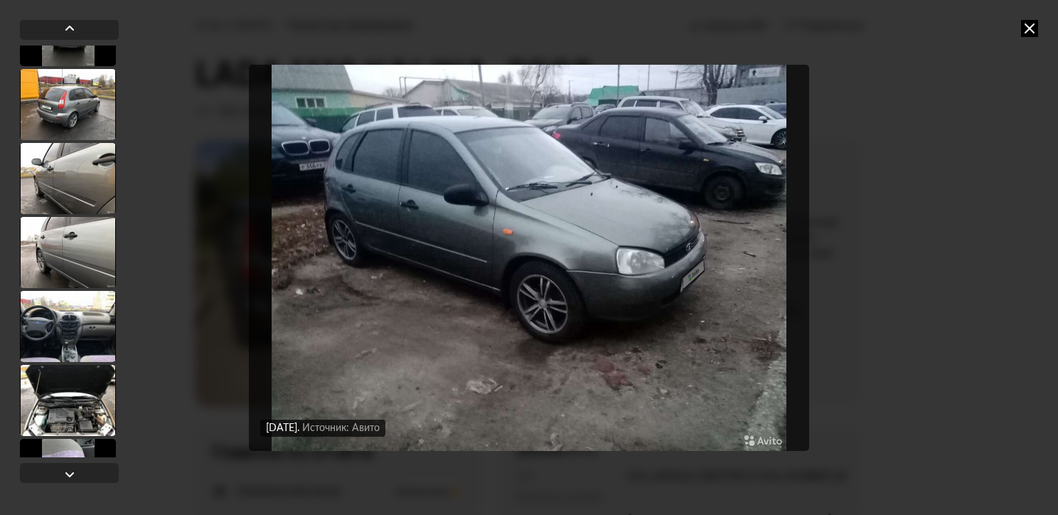
scroll to position [1808, 0]
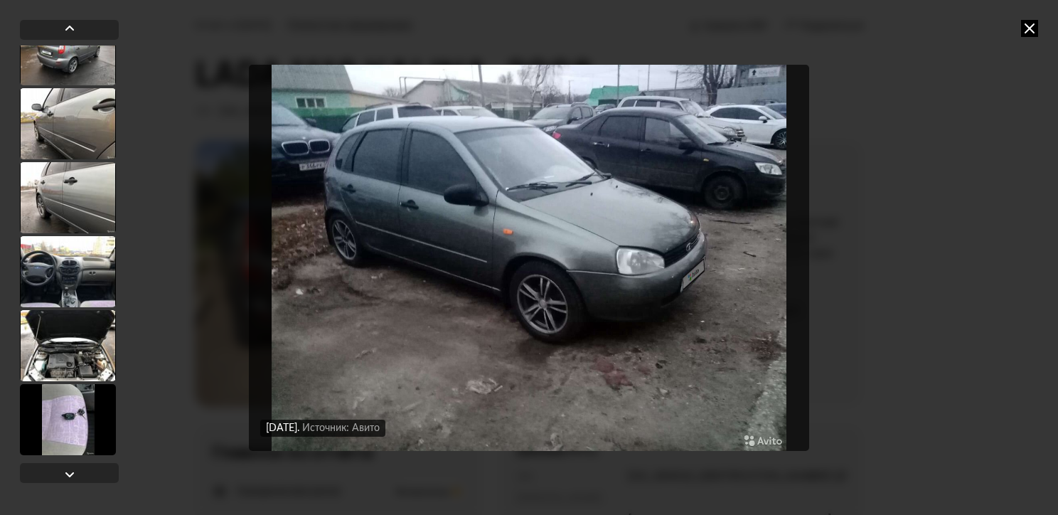
click at [56, 349] on div at bounding box center [68, 345] width 96 height 71
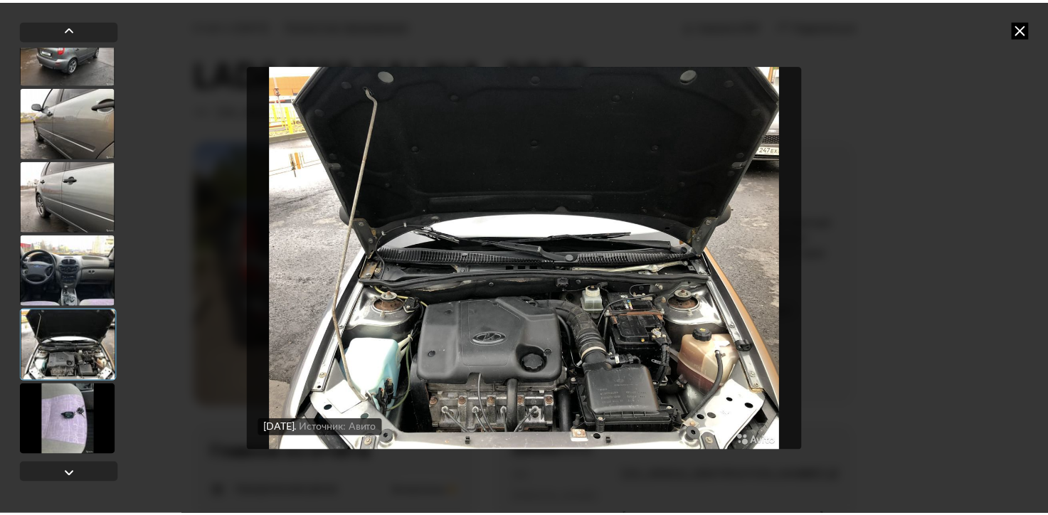
scroll to position [1807, 0]
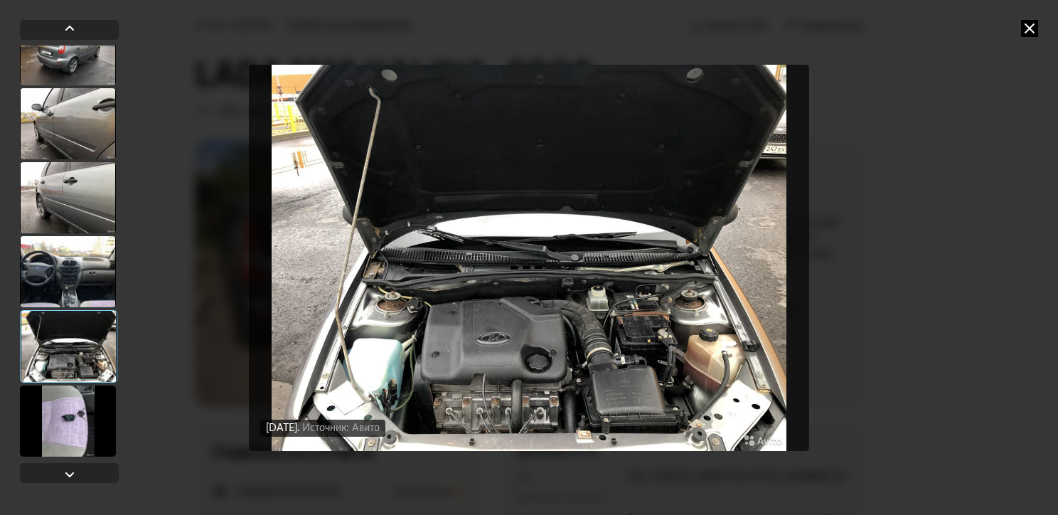
click at [63, 248] on div at bounding box center [68, 271] width 96 height 71
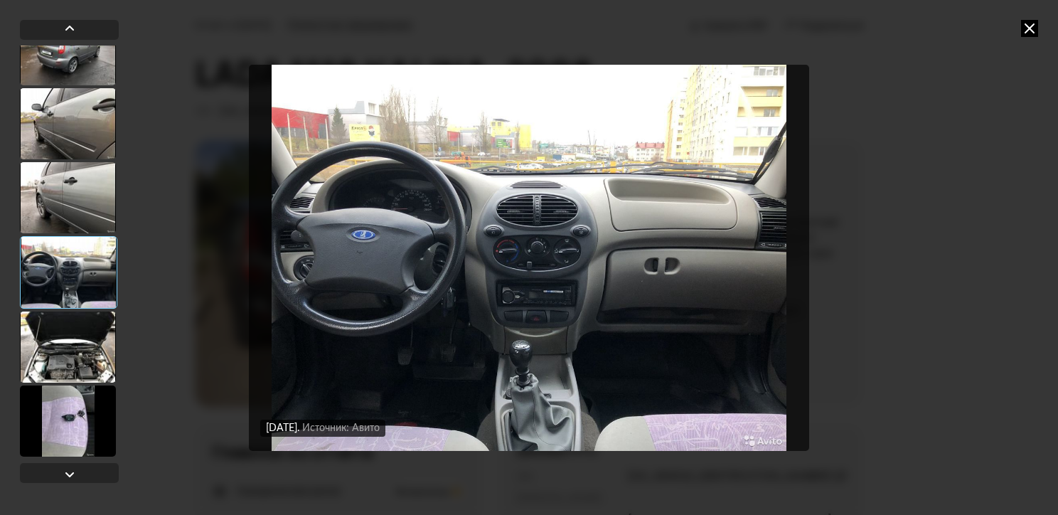
click at [66, 424] on div at bounding box center [68, 420] width 96 height 71
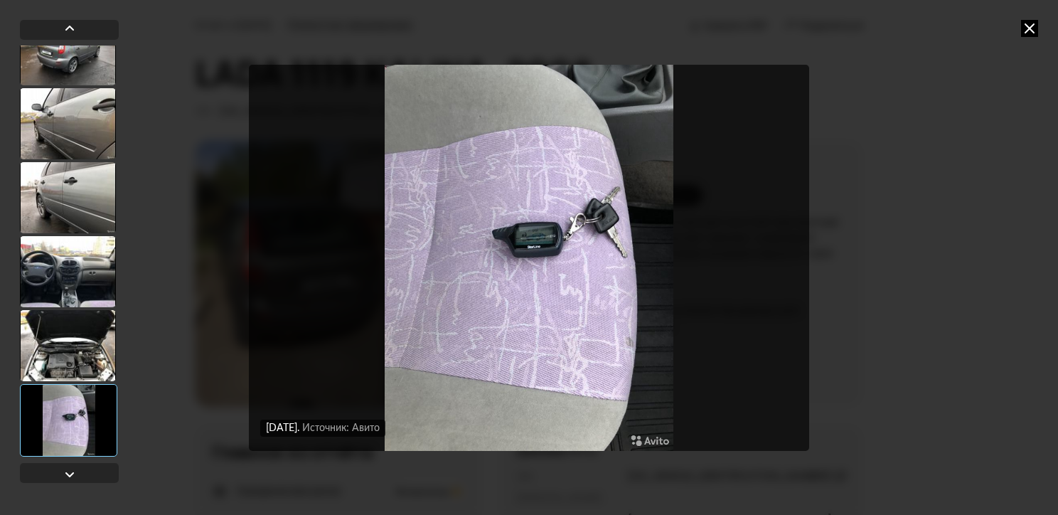
click at [1035, 28] on icon at bounding box center [1029, 28] width 17 height 17
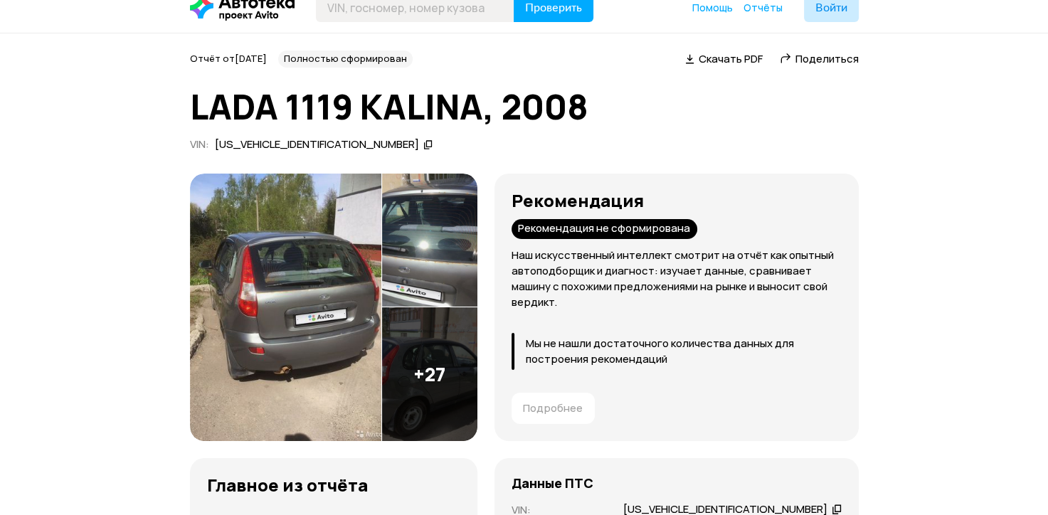
scroll to position [0, 0]
